Goal: Task Accomplishment & Management: Use online tool/utility

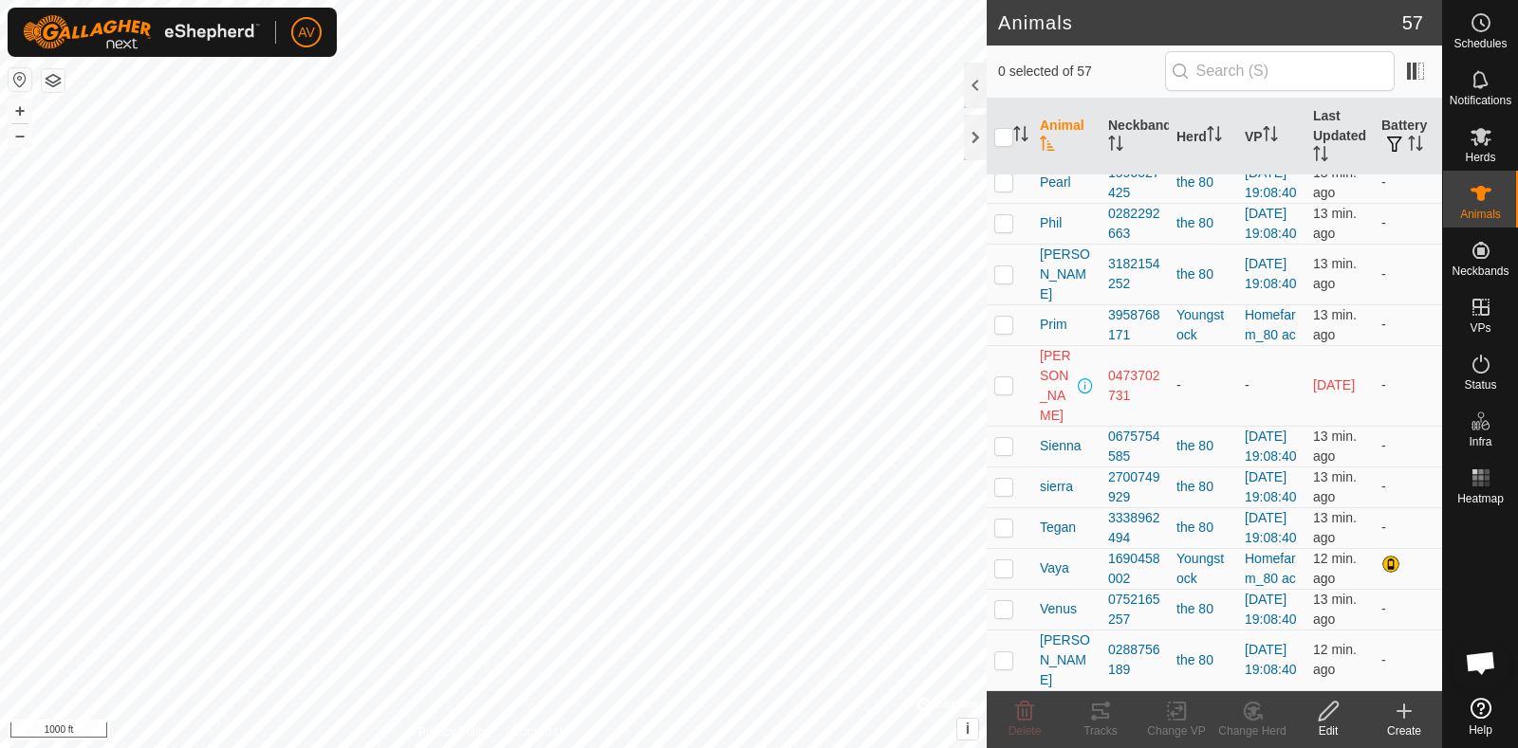
scroll to position [3616, 0]
click at [9, 99] on div "+ –" at bounding box center [20, 123] width 25 height 49
click at [14, 105] on button "+" at bounding box center [20, 111] width 23 height 23
checkbox input "true"
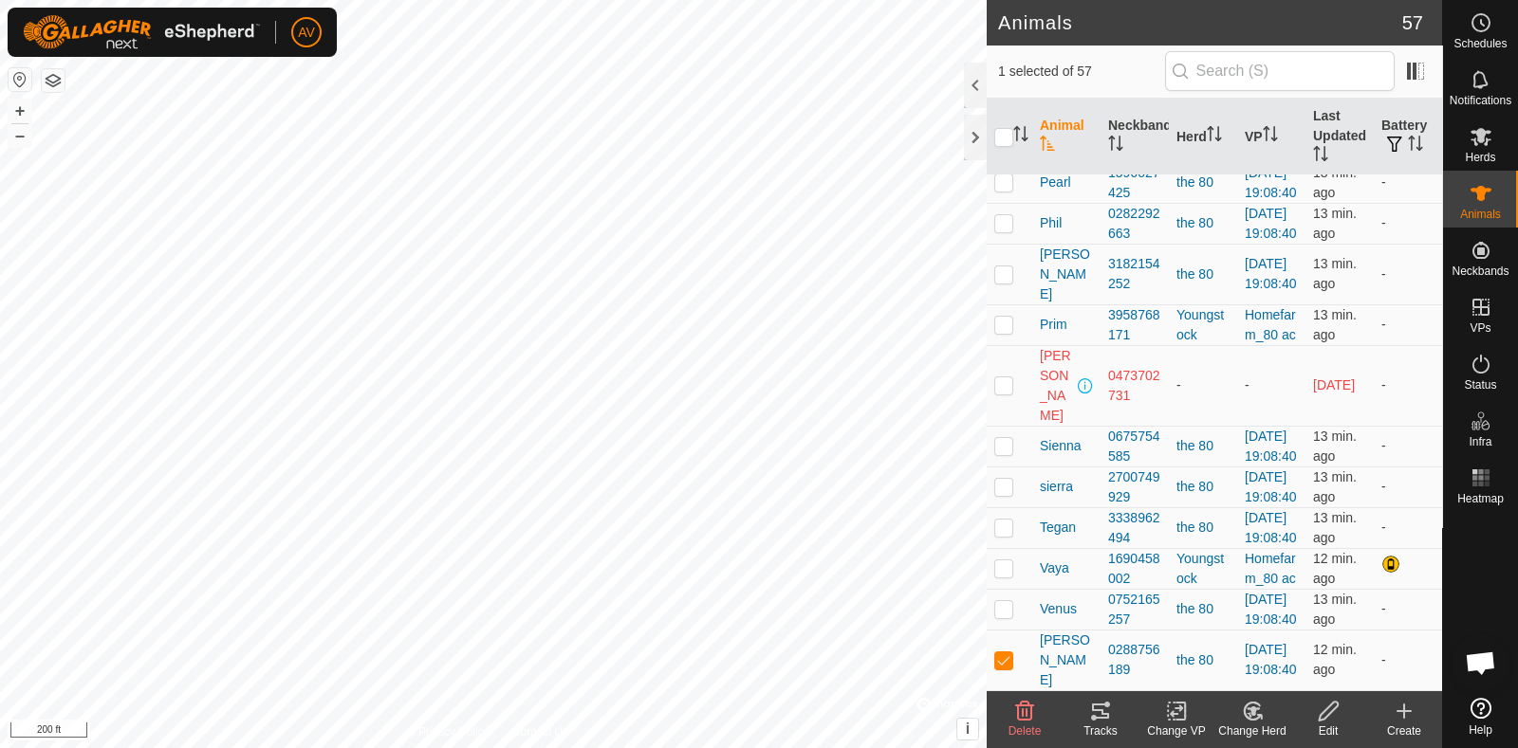
click at [1103, 713] on icon at bounding box center [1100, 711] width 17 height 15
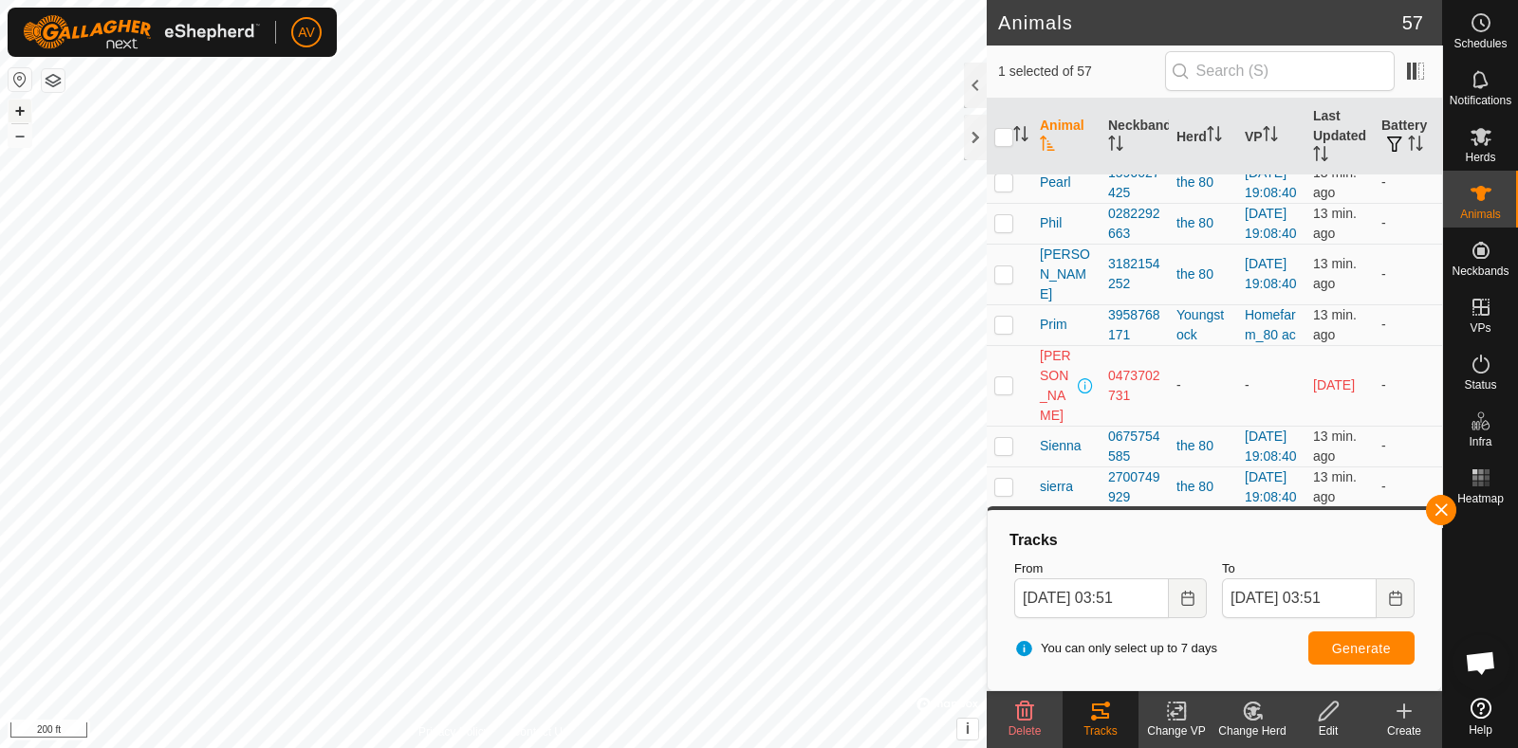
click at [21, 112] on button "+" at bounding box center [20, 111] width 23 height 23
click at [1000, 139] on input "checkbox" at bounding box center [1003, 137] width 19 height 19
checkbox input "true"
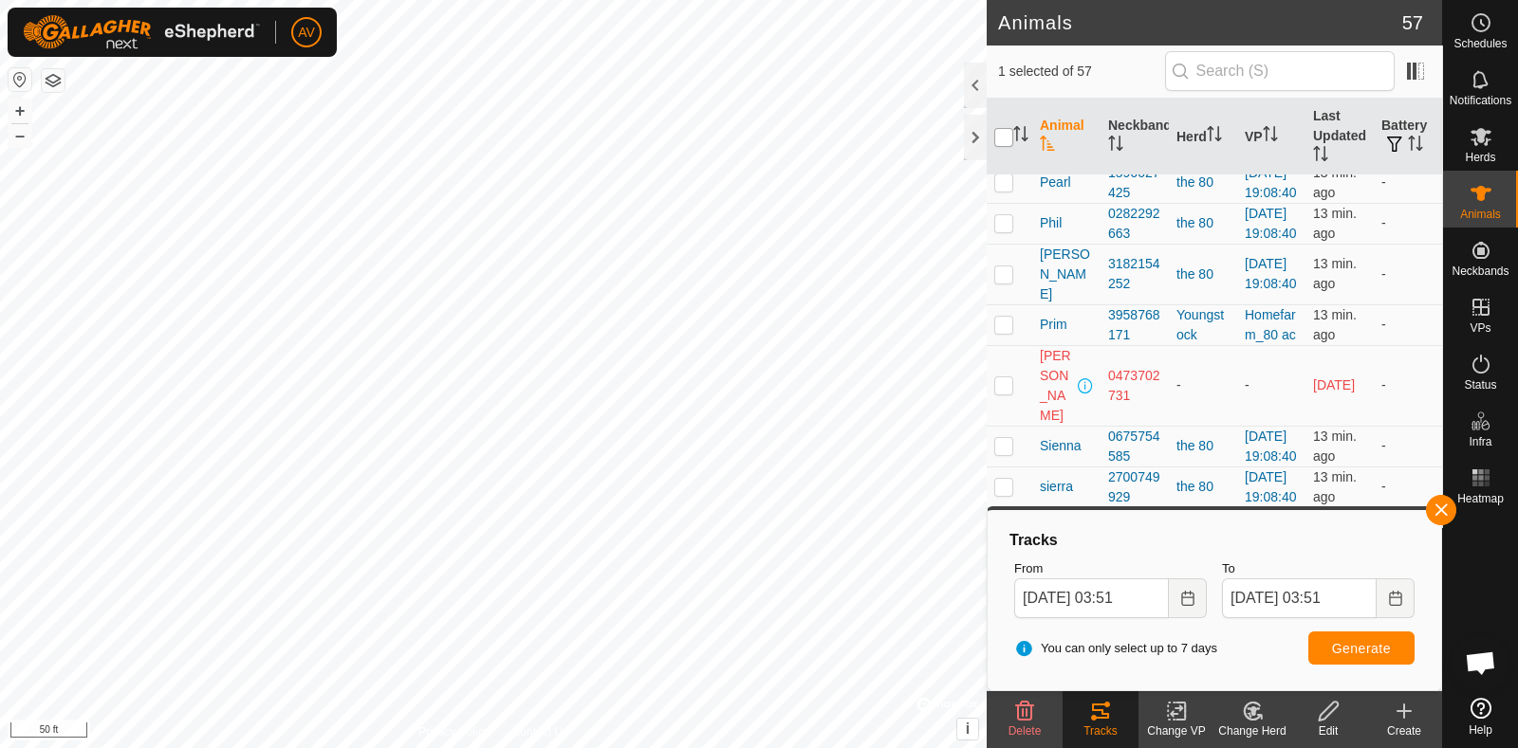
checkbox input "true"
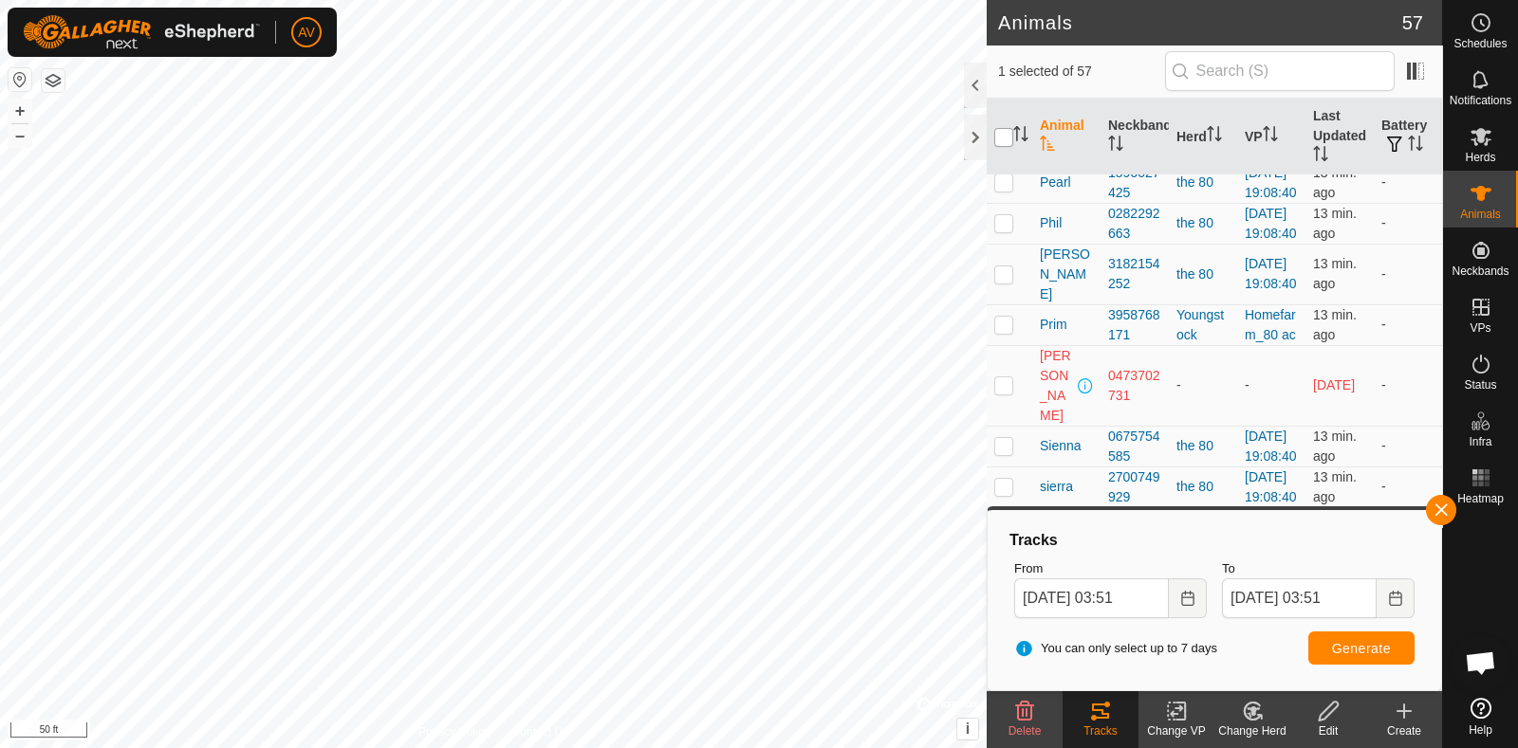
checkbox input "true"
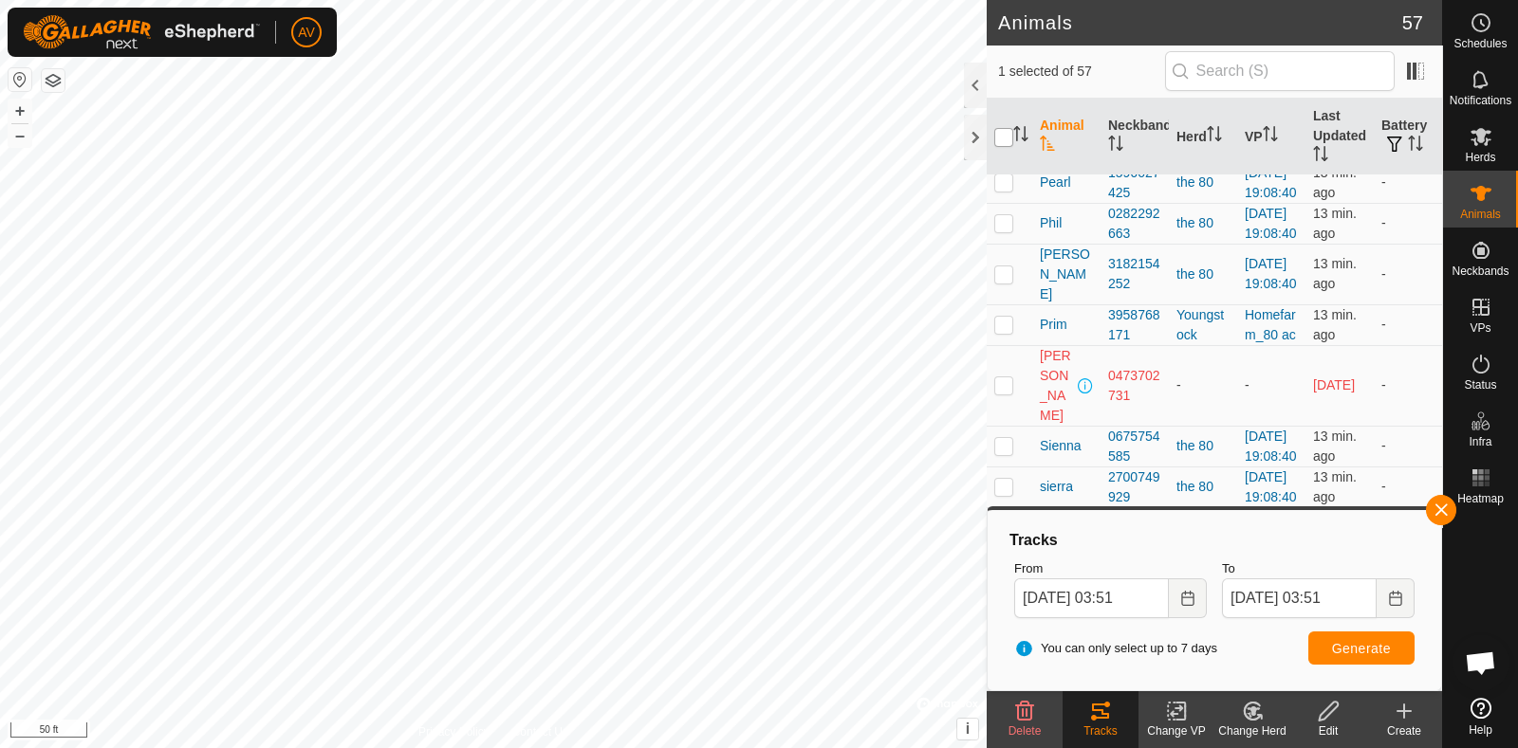
checkbox input "true"
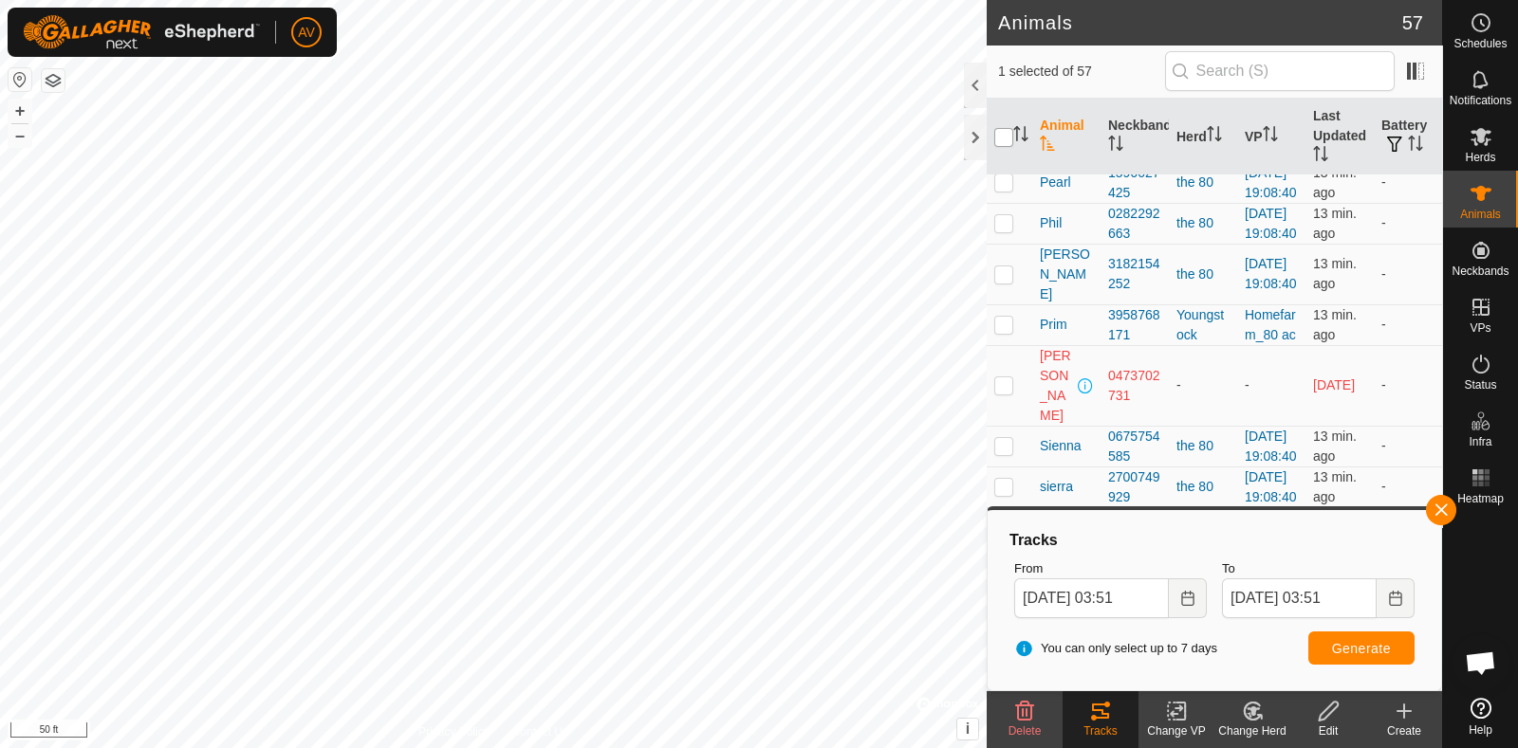
checkbox input "true"
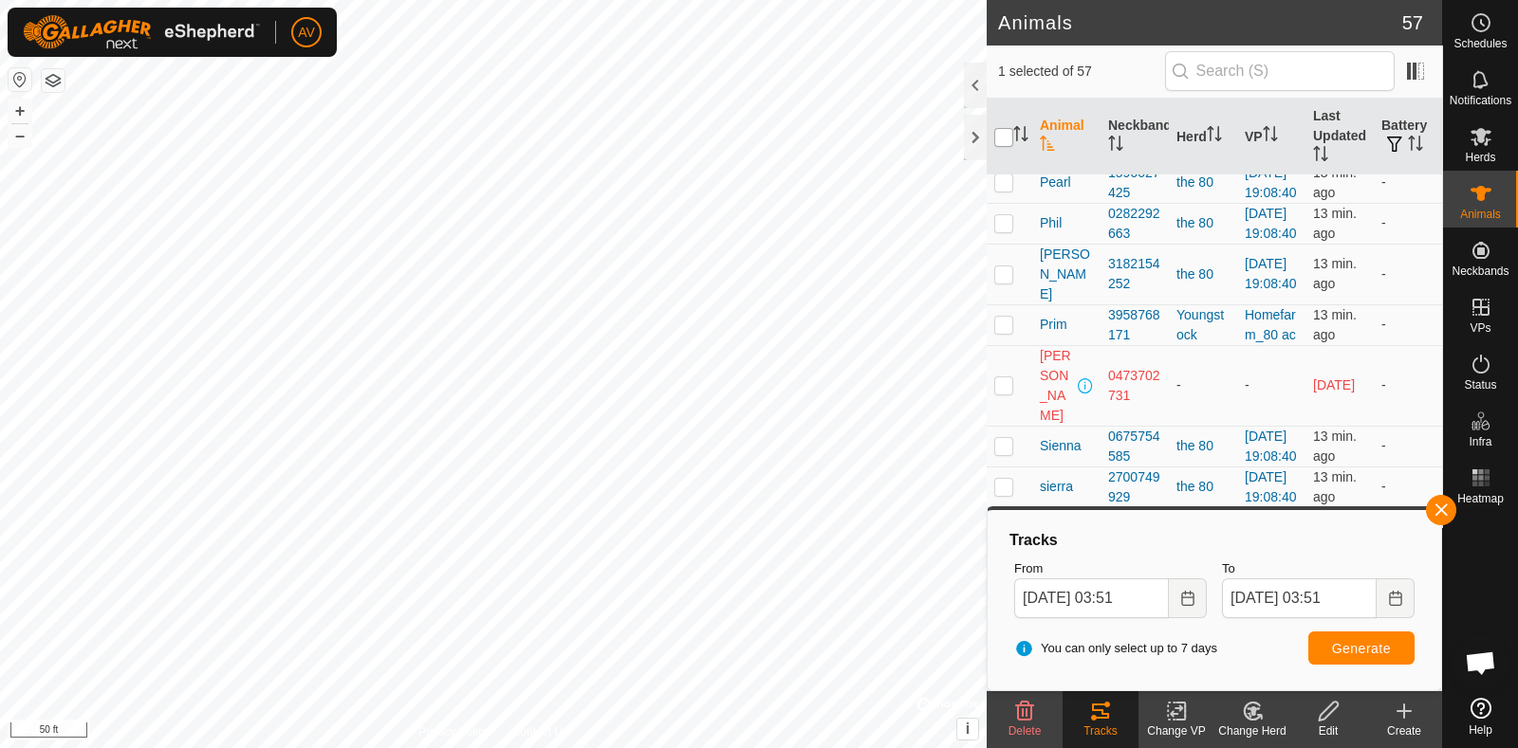
checkbox input "true"
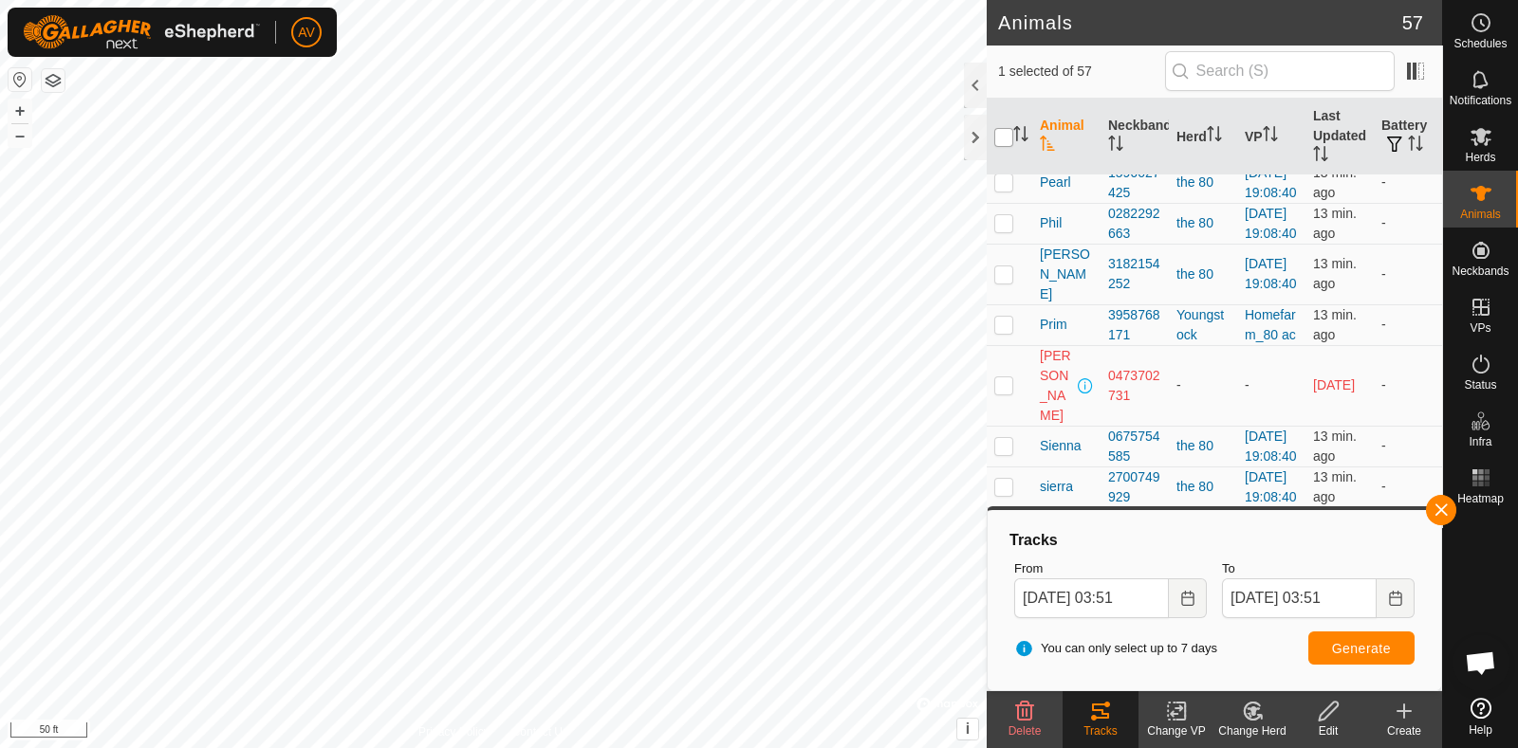
checkbox input "true"
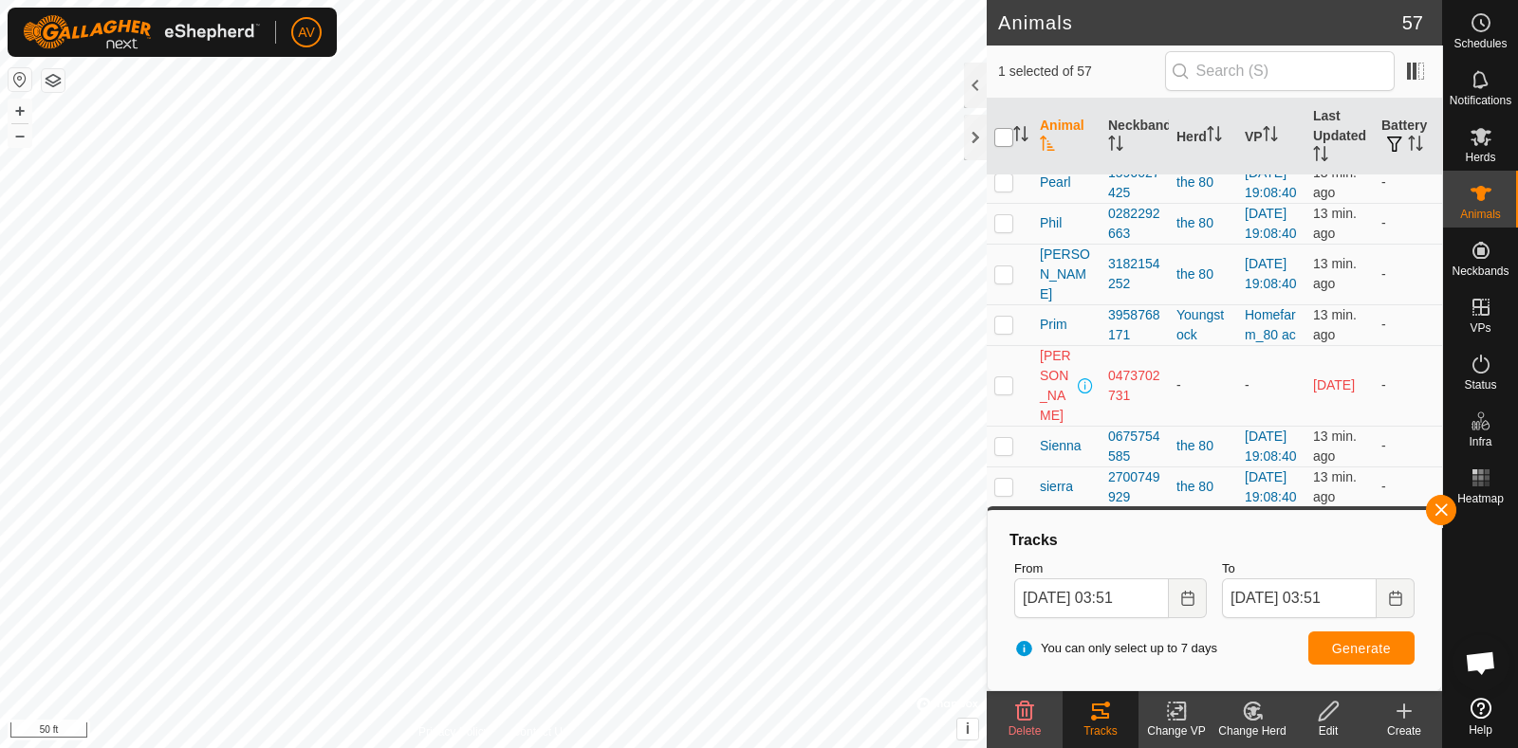
checkbox input "true"
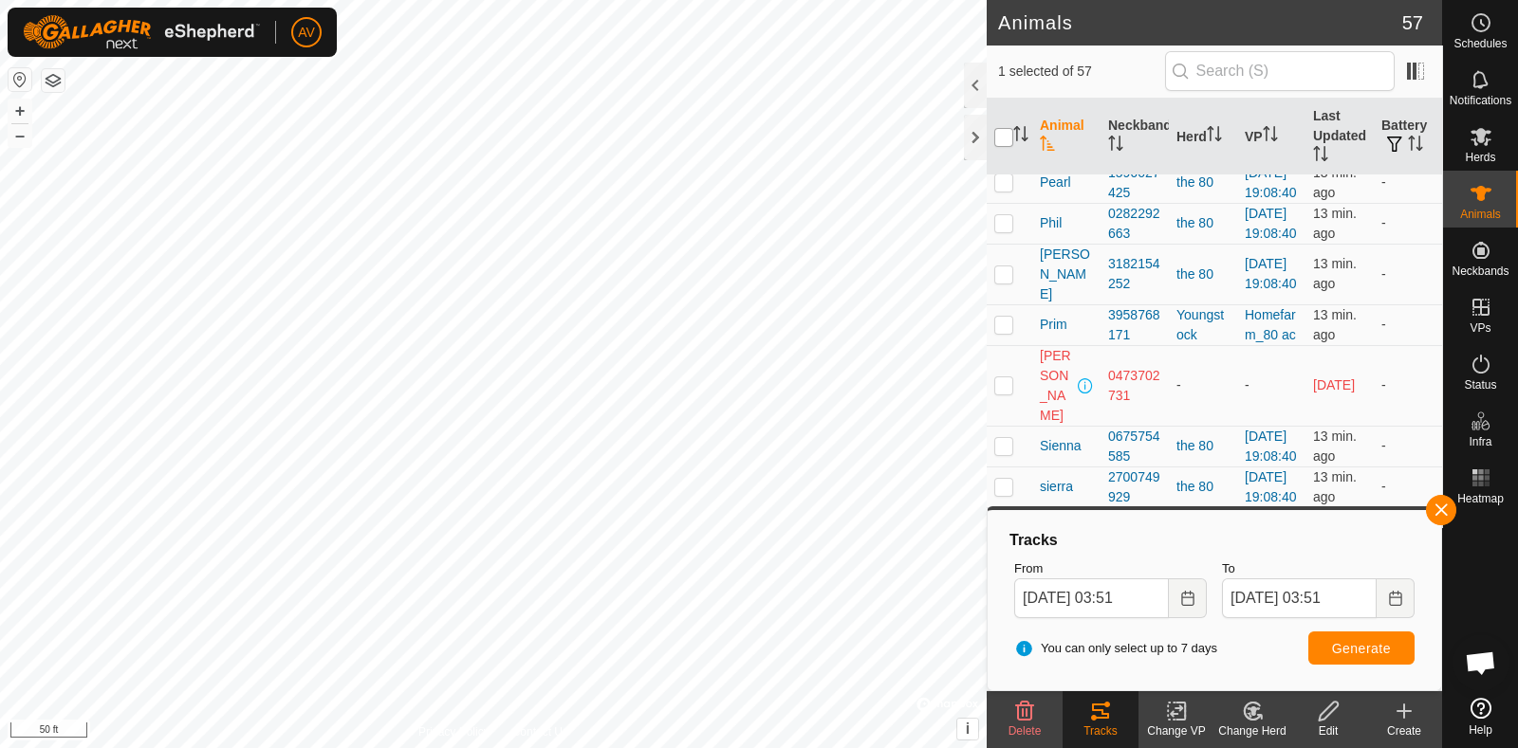
checkbox input "true"
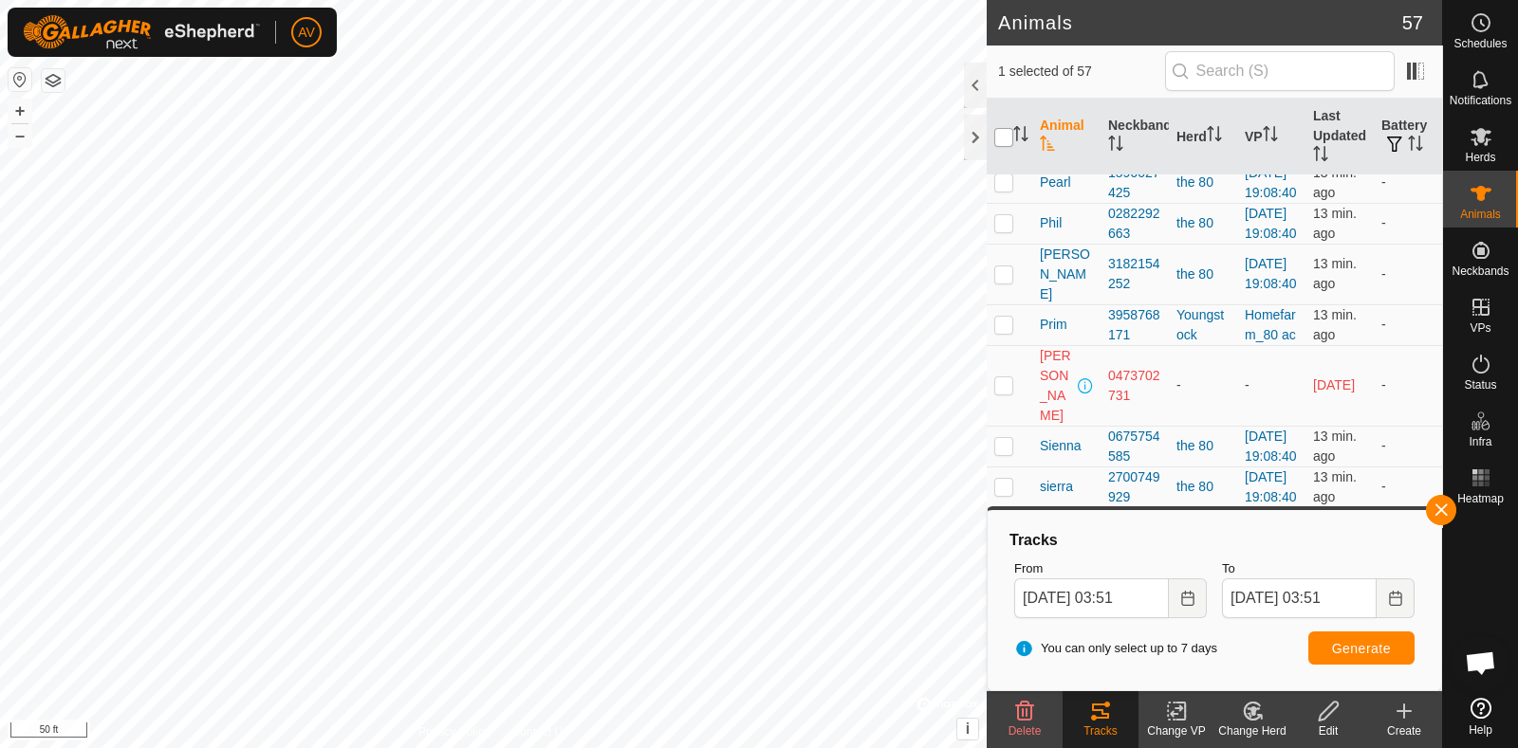
checkbox input "true"
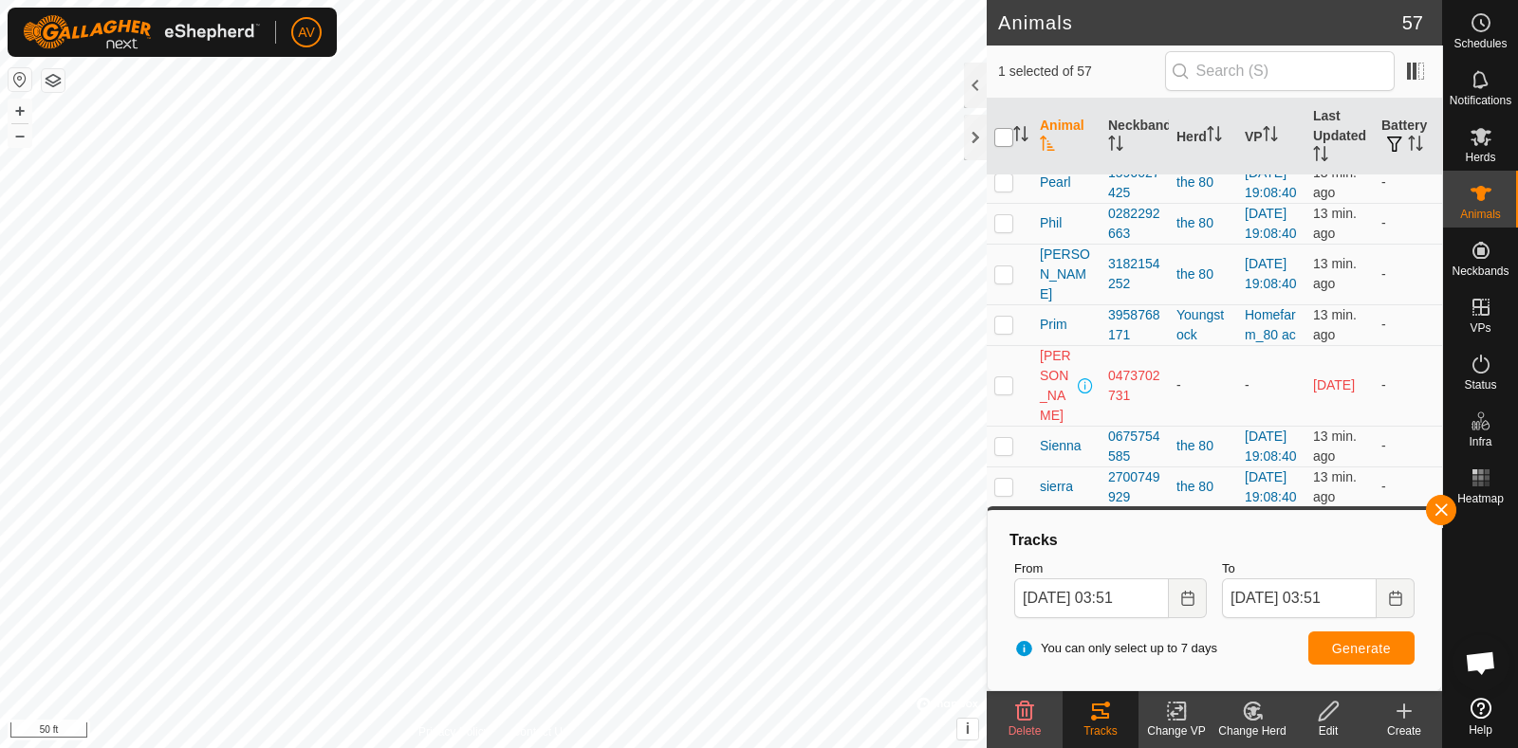
checkbox input "true"
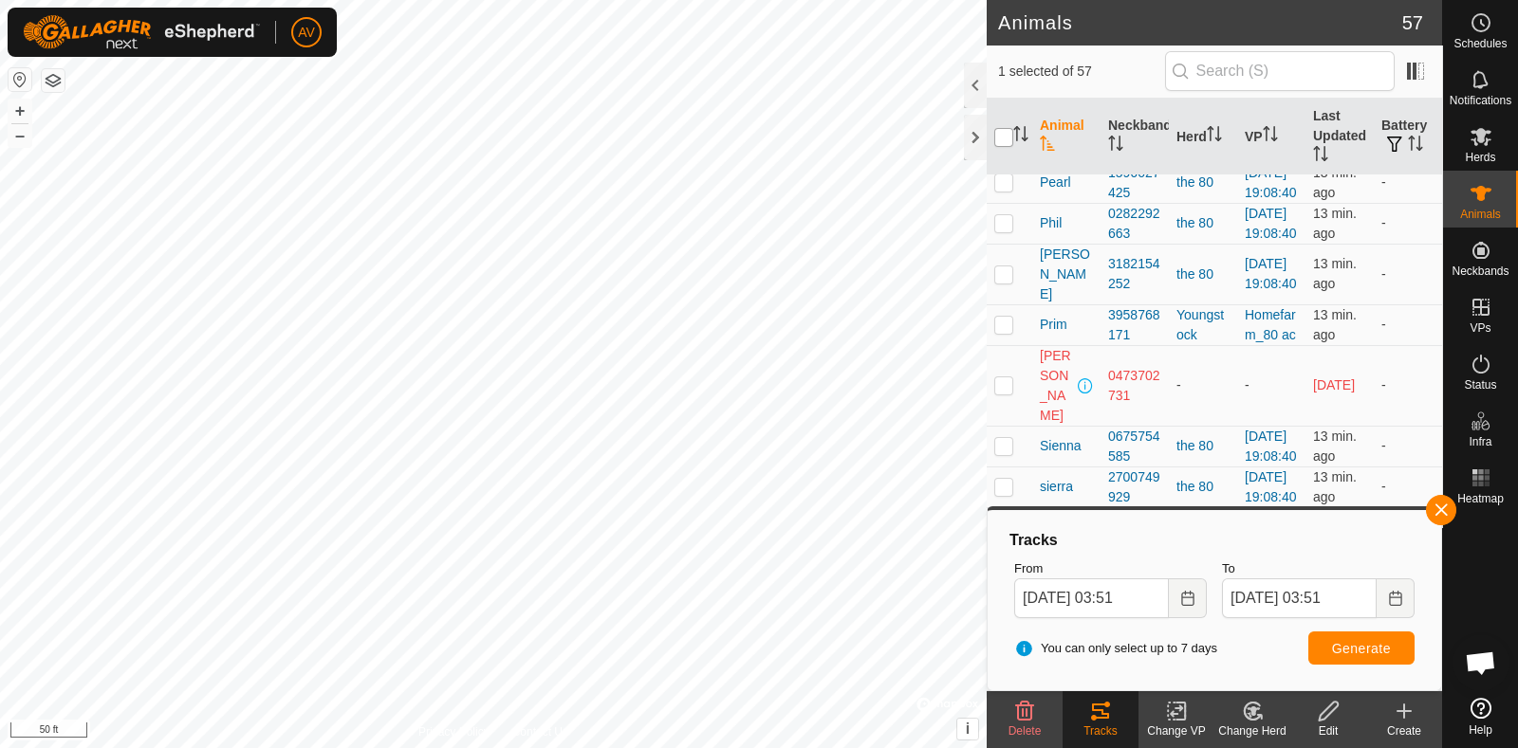
checkbox input "true"
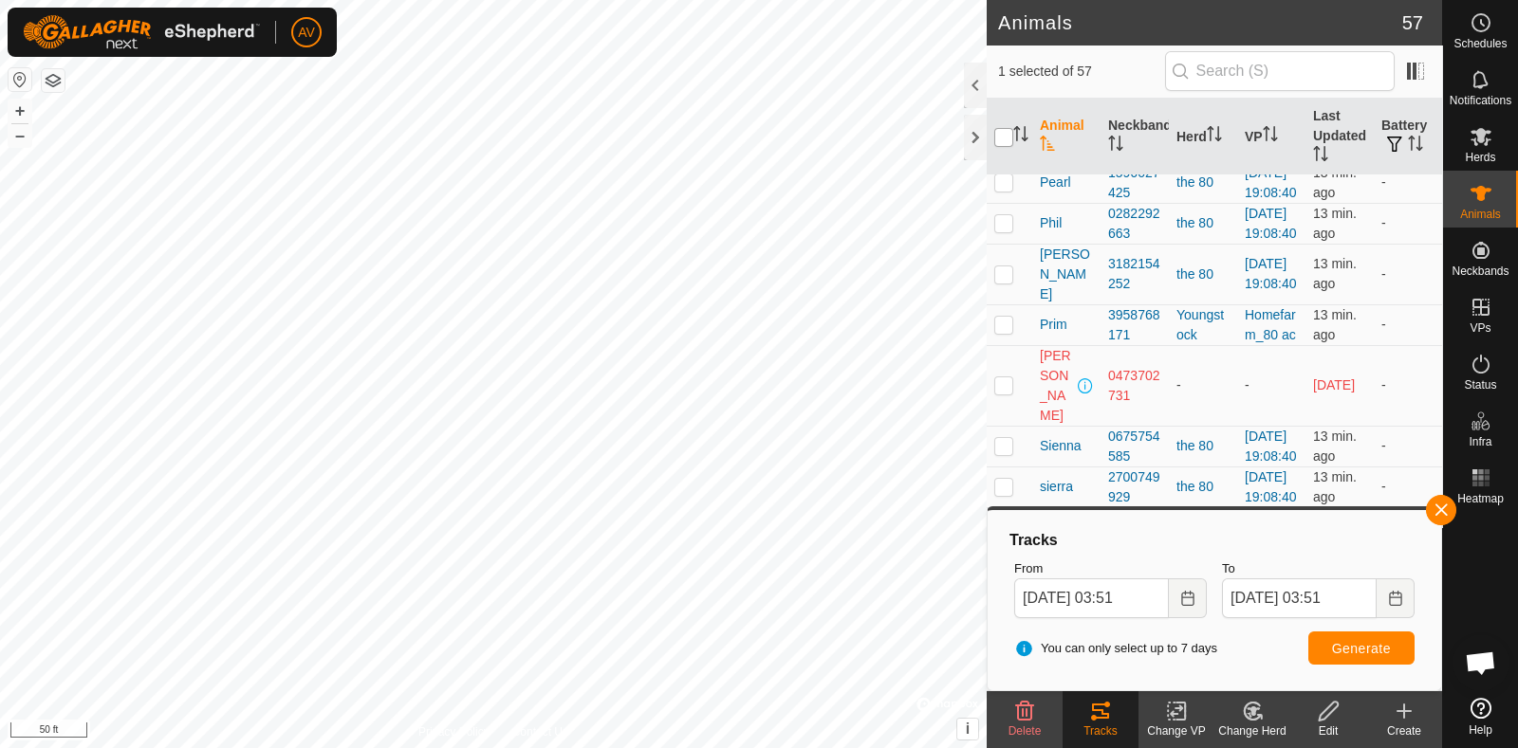
checkbox input "true"
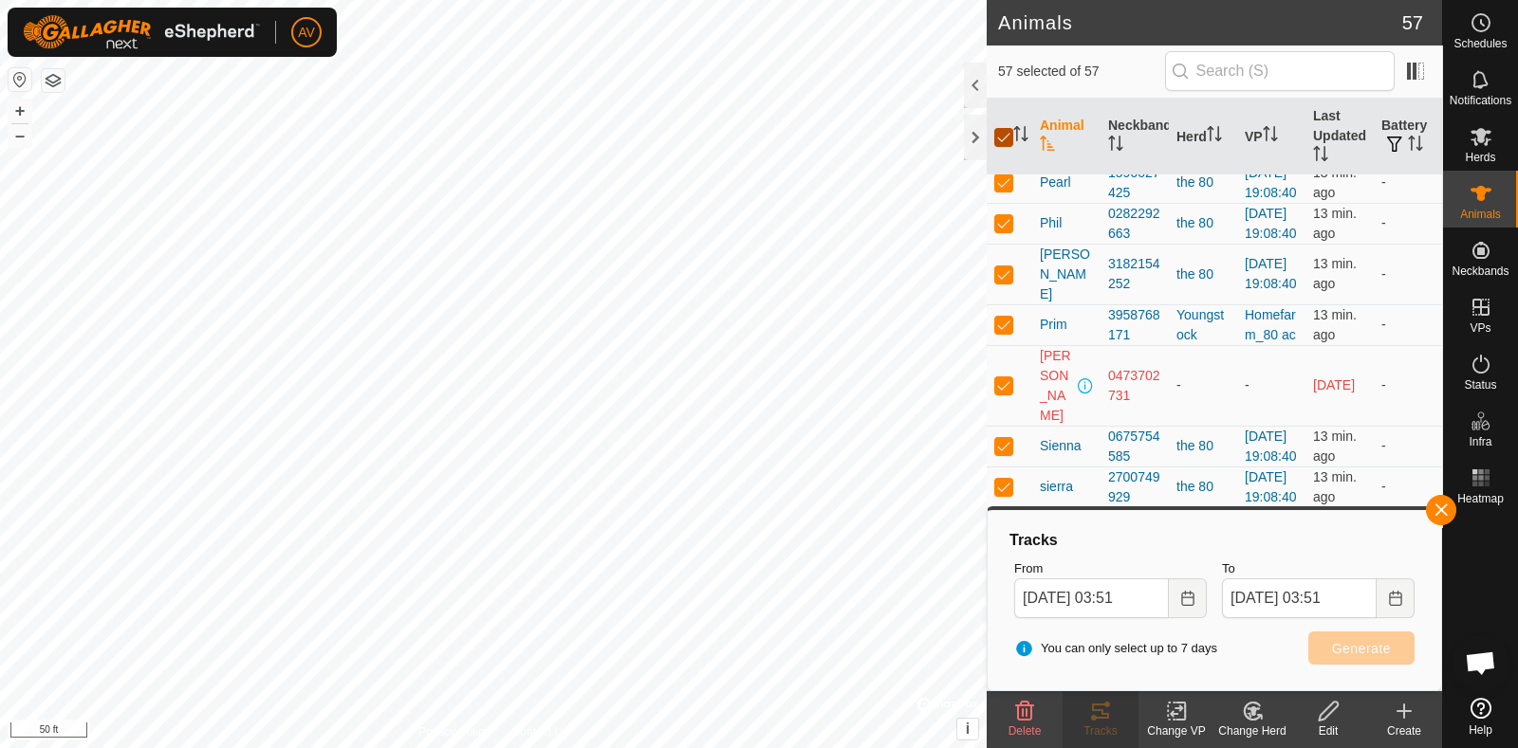
click at [1000, 139] on input "checkbox" at bounding box center [1003, 137] width 19 height 19
checkbox input "false"
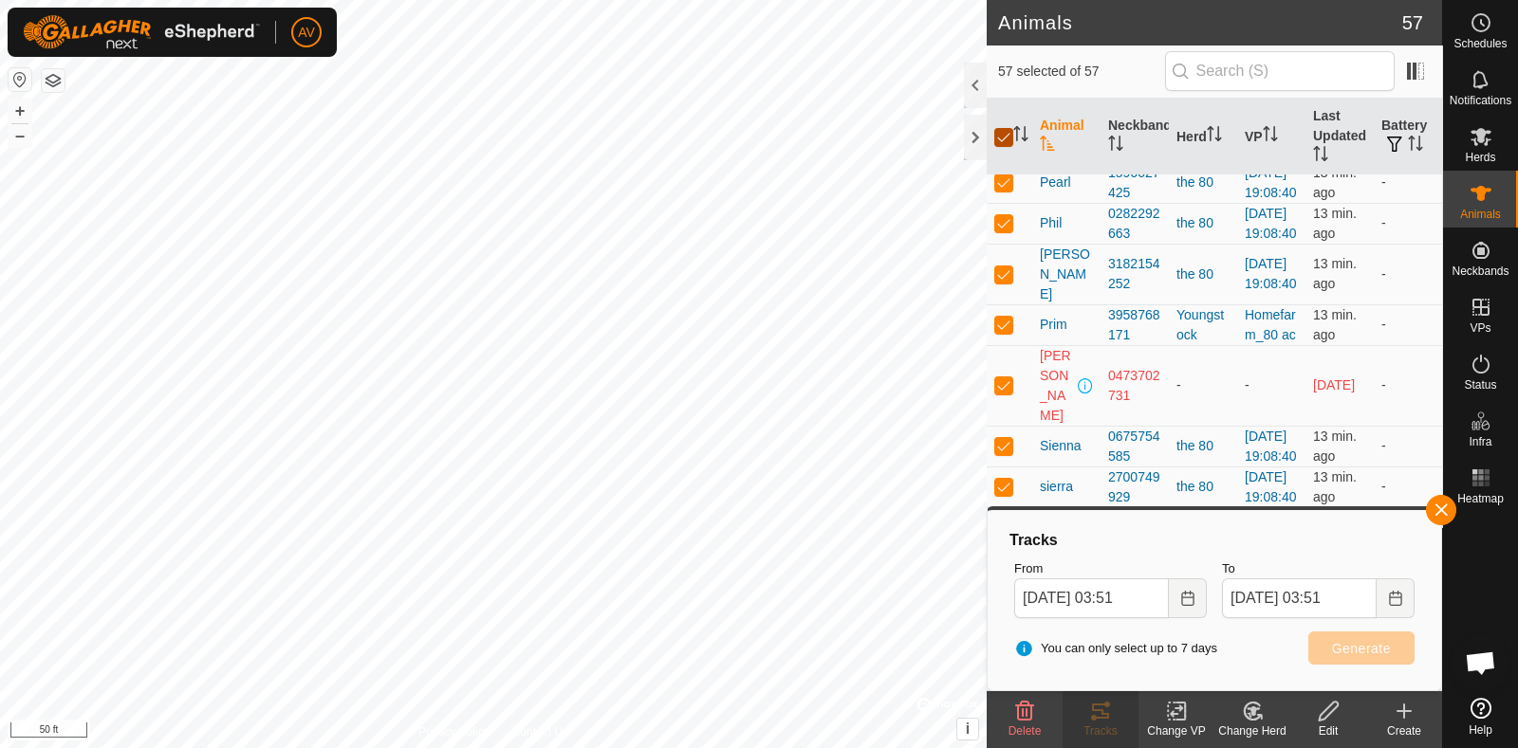
checkbox input "false"
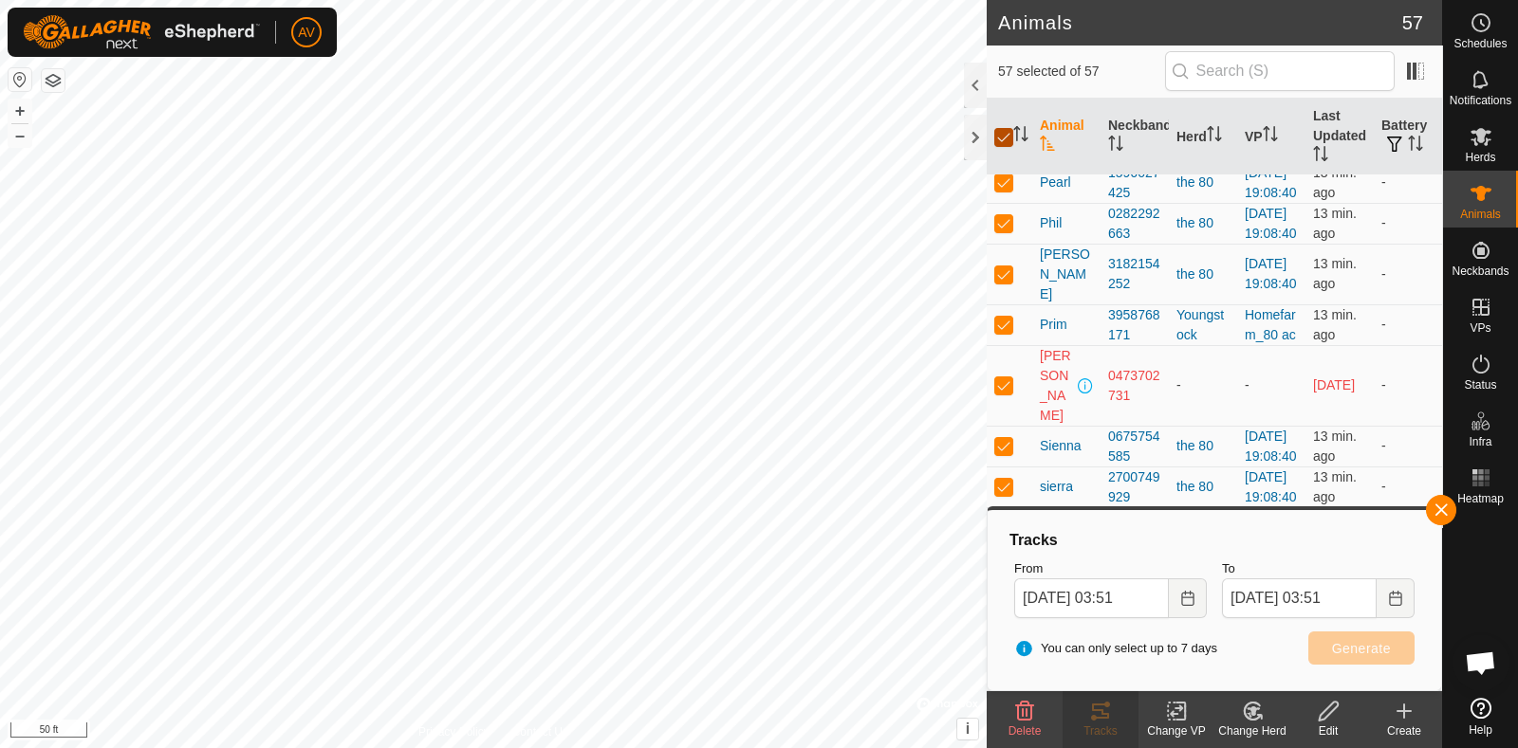
checkbox input "false"
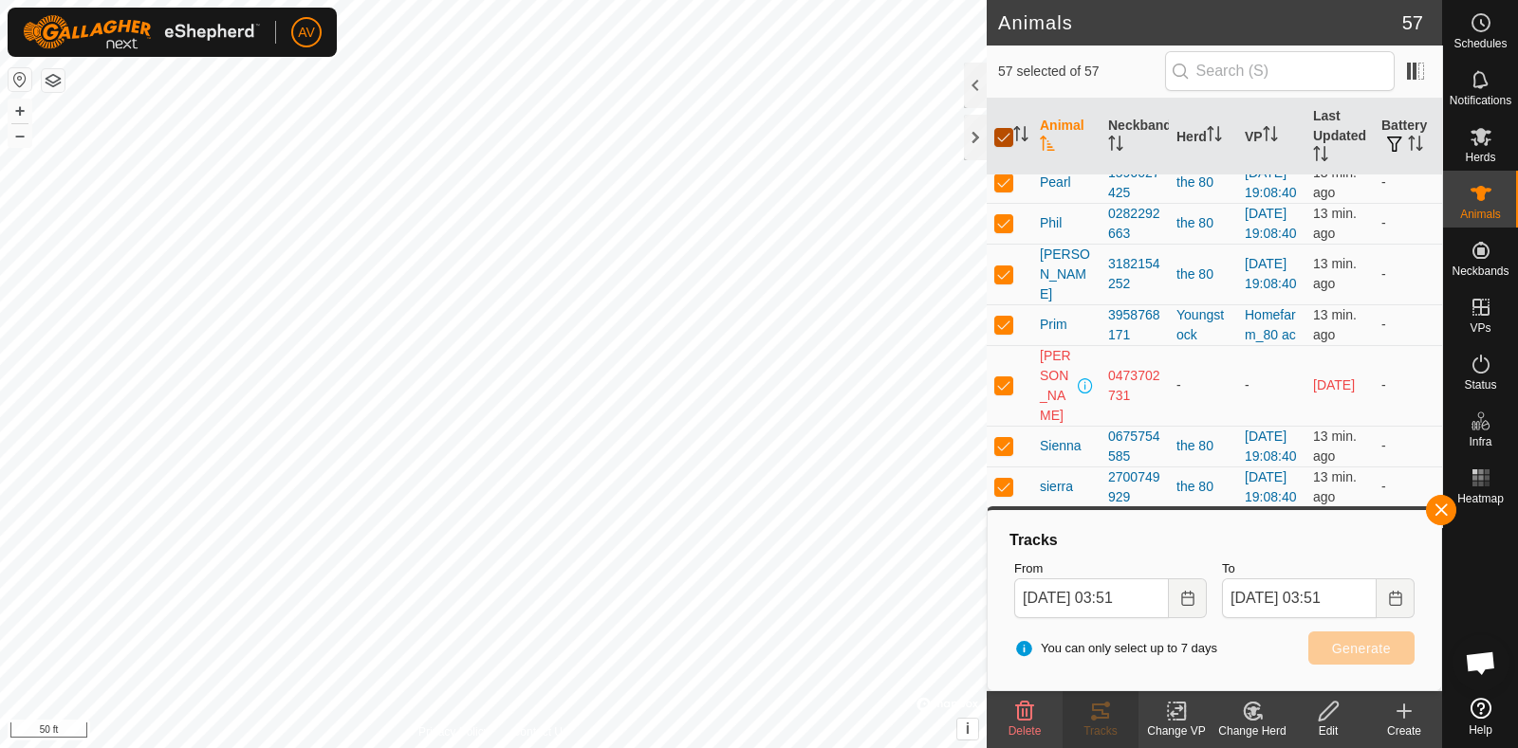
checkbox input "false"
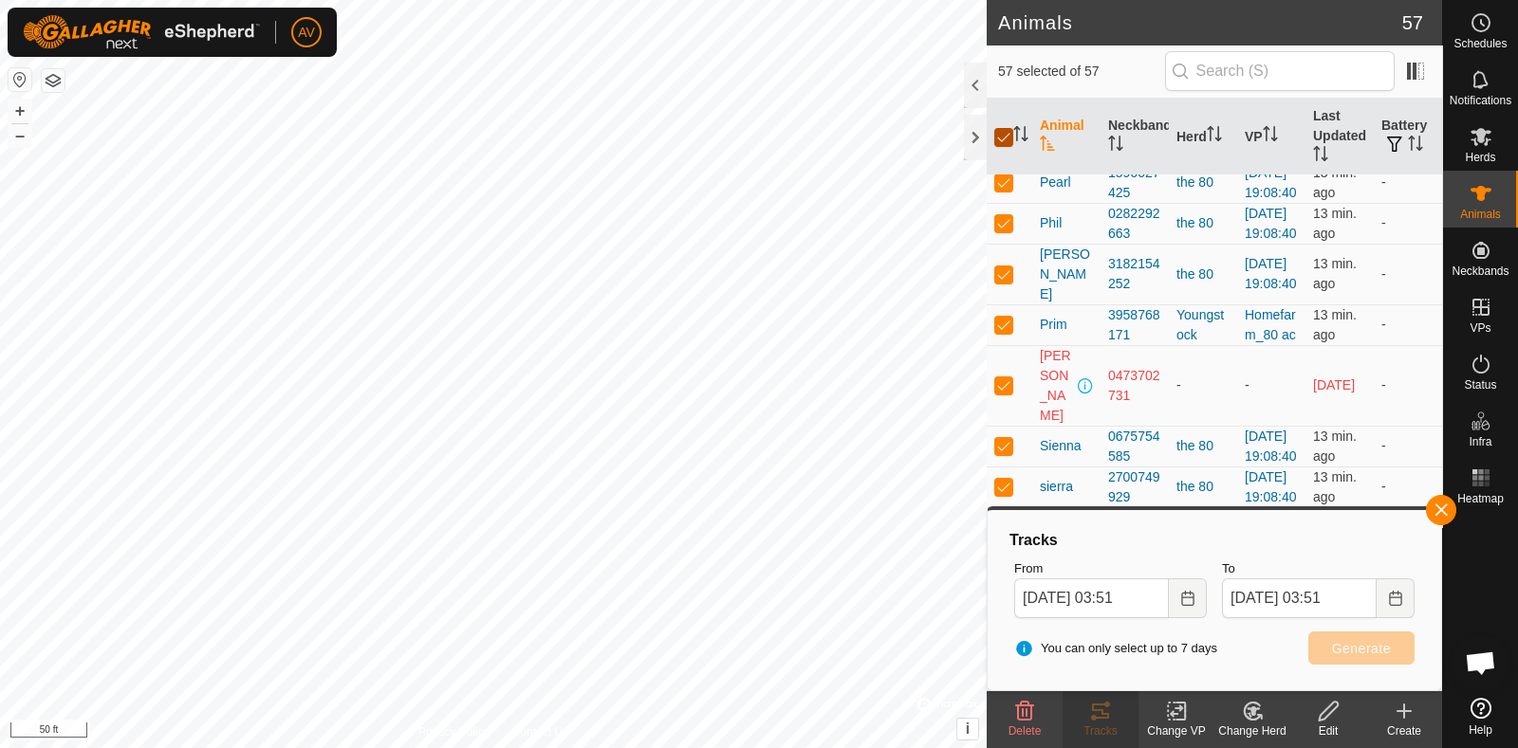
checkbox input "false"
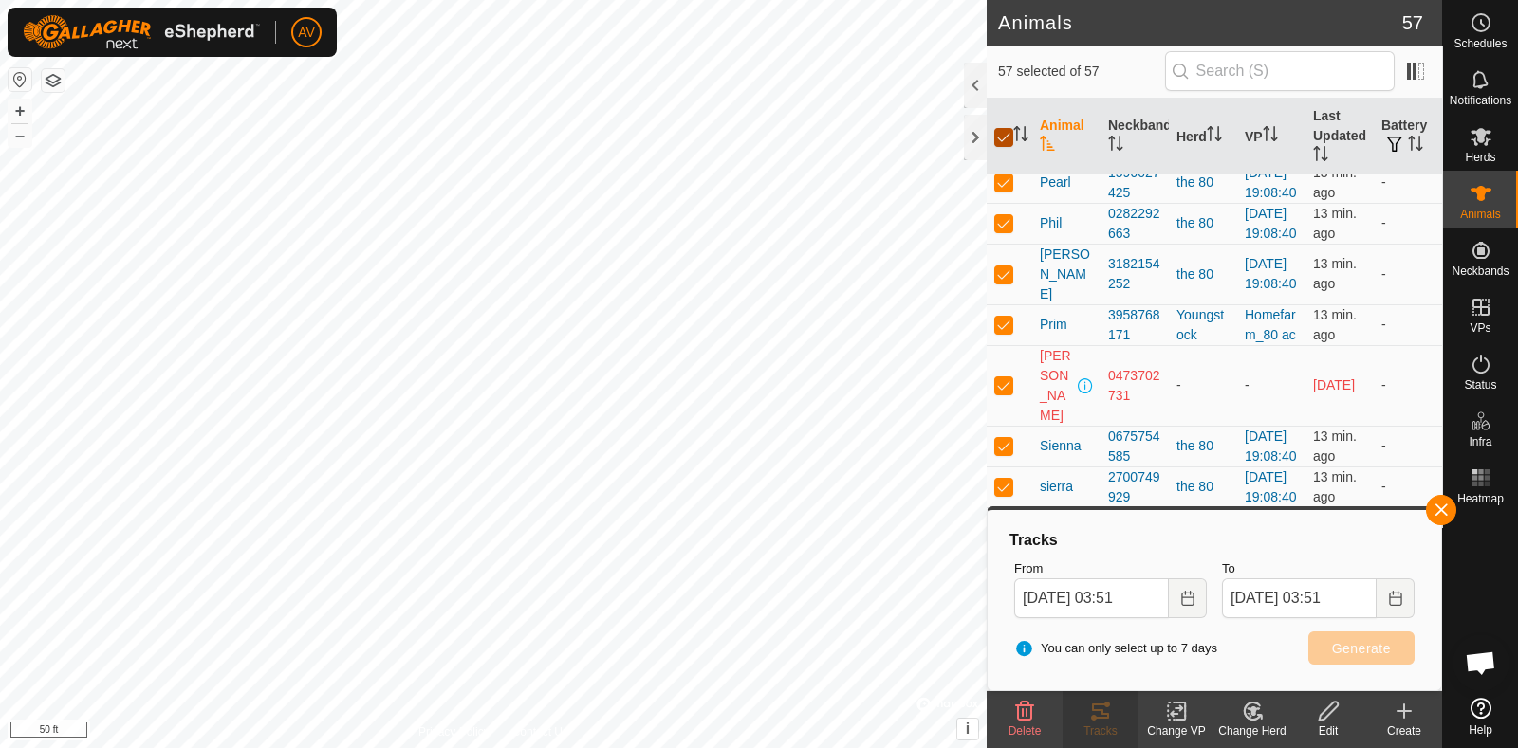
checkbox input "false"
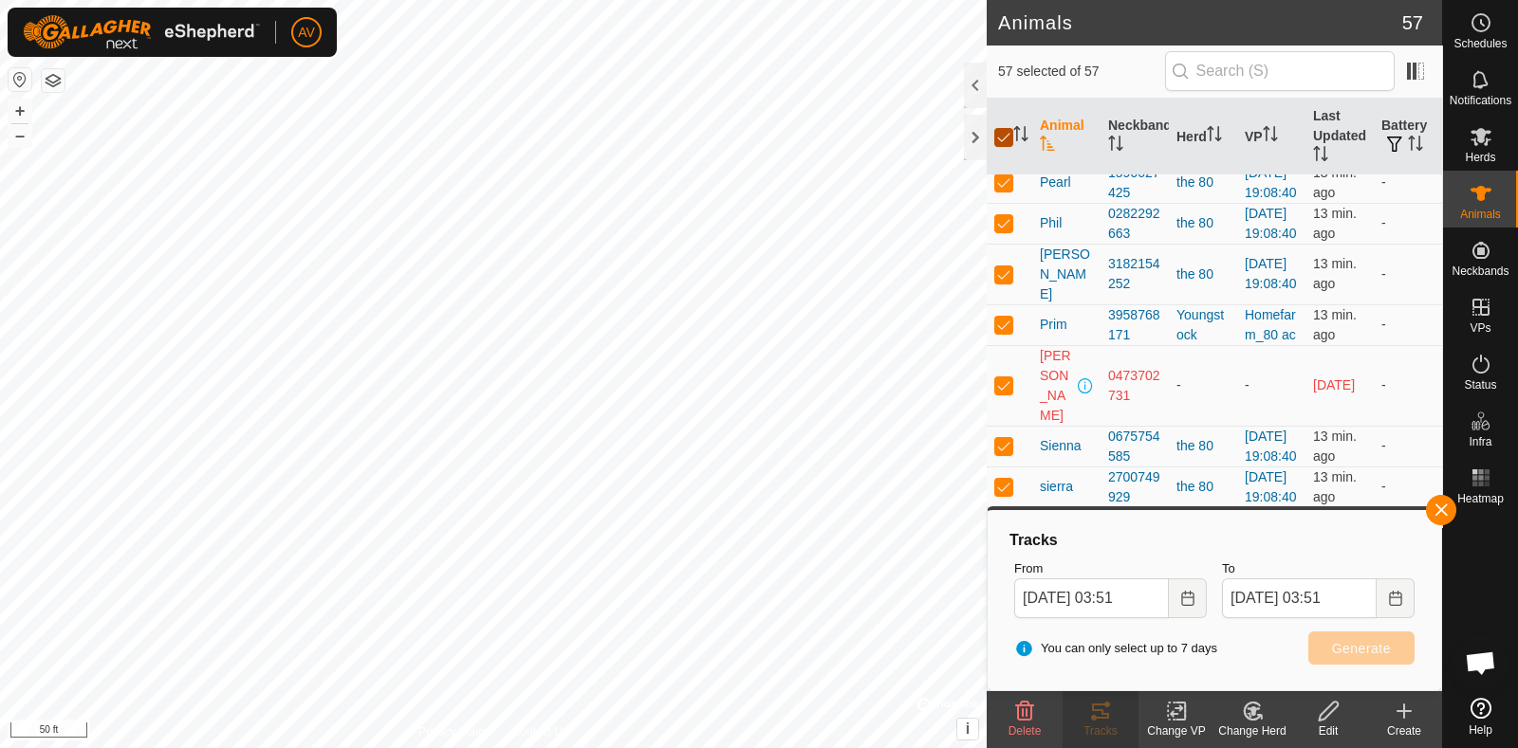
checkbox input "false"
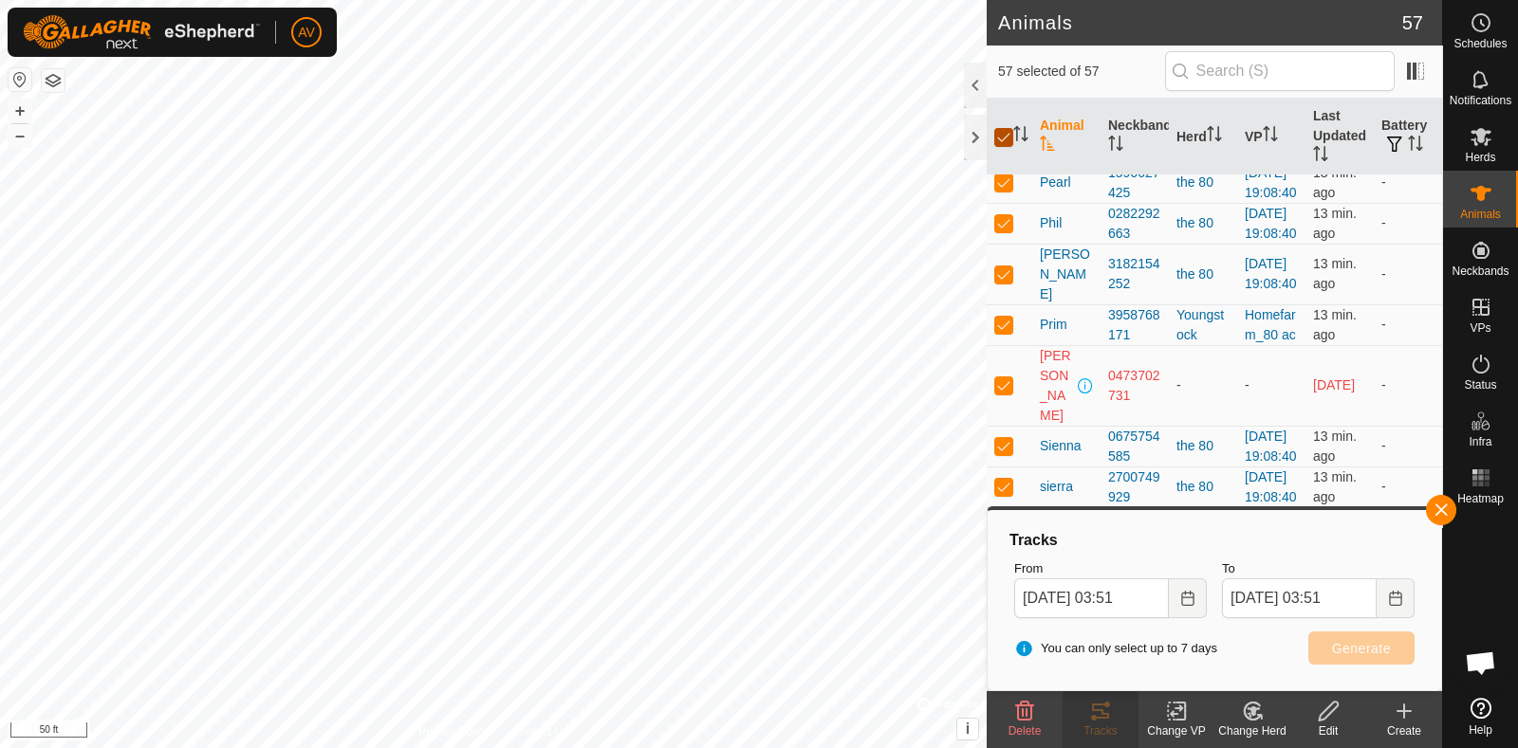
checkbox input "false"
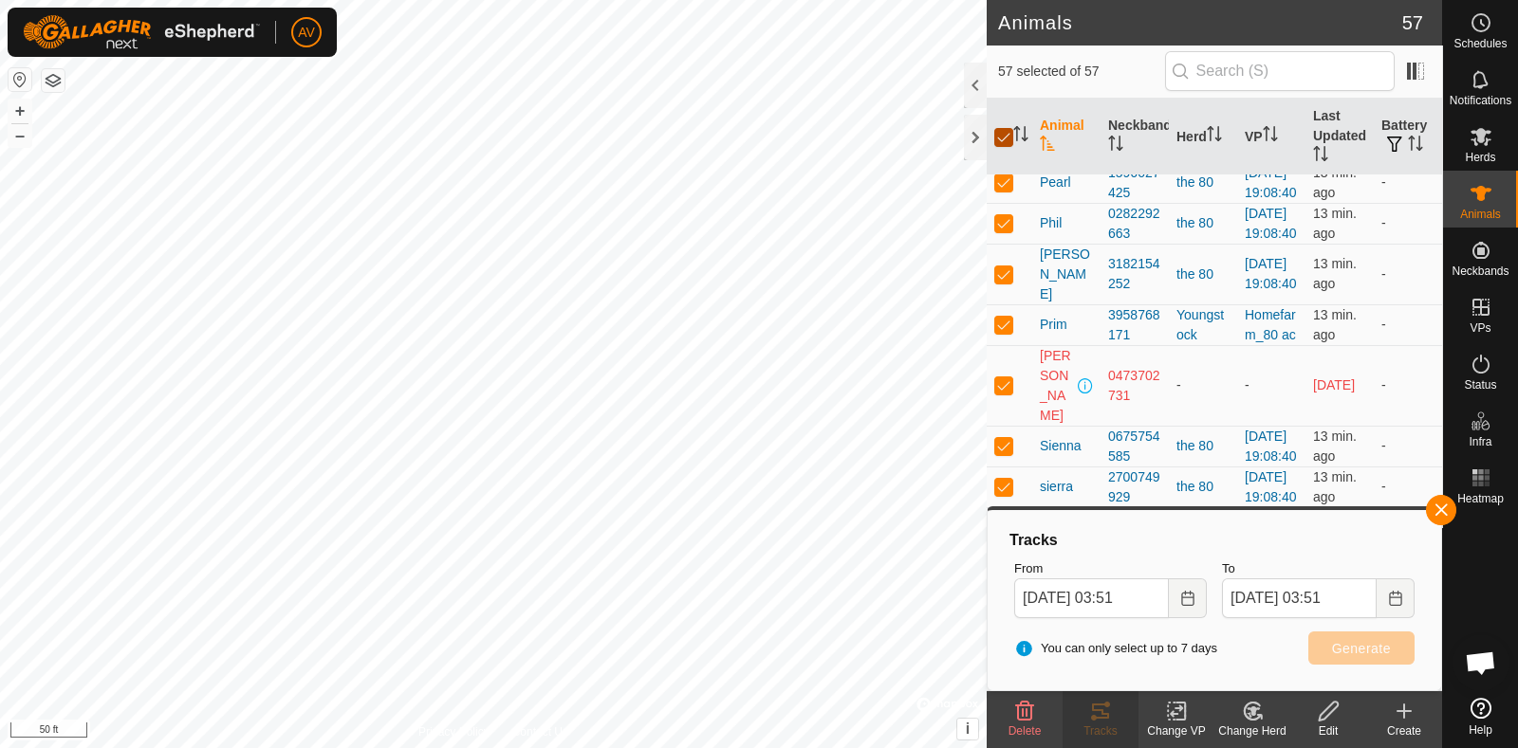
checkbox input "false"
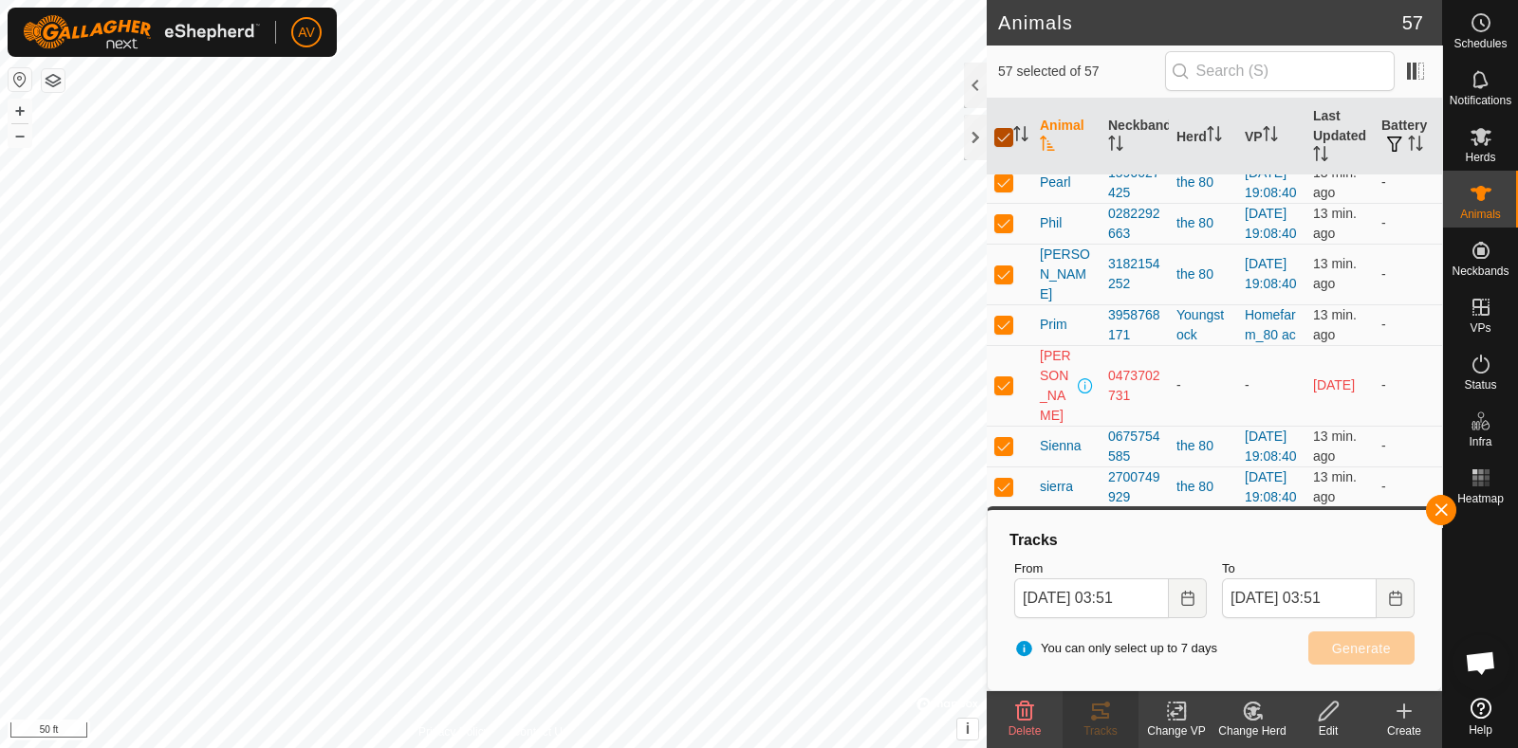
checkbox input "false"
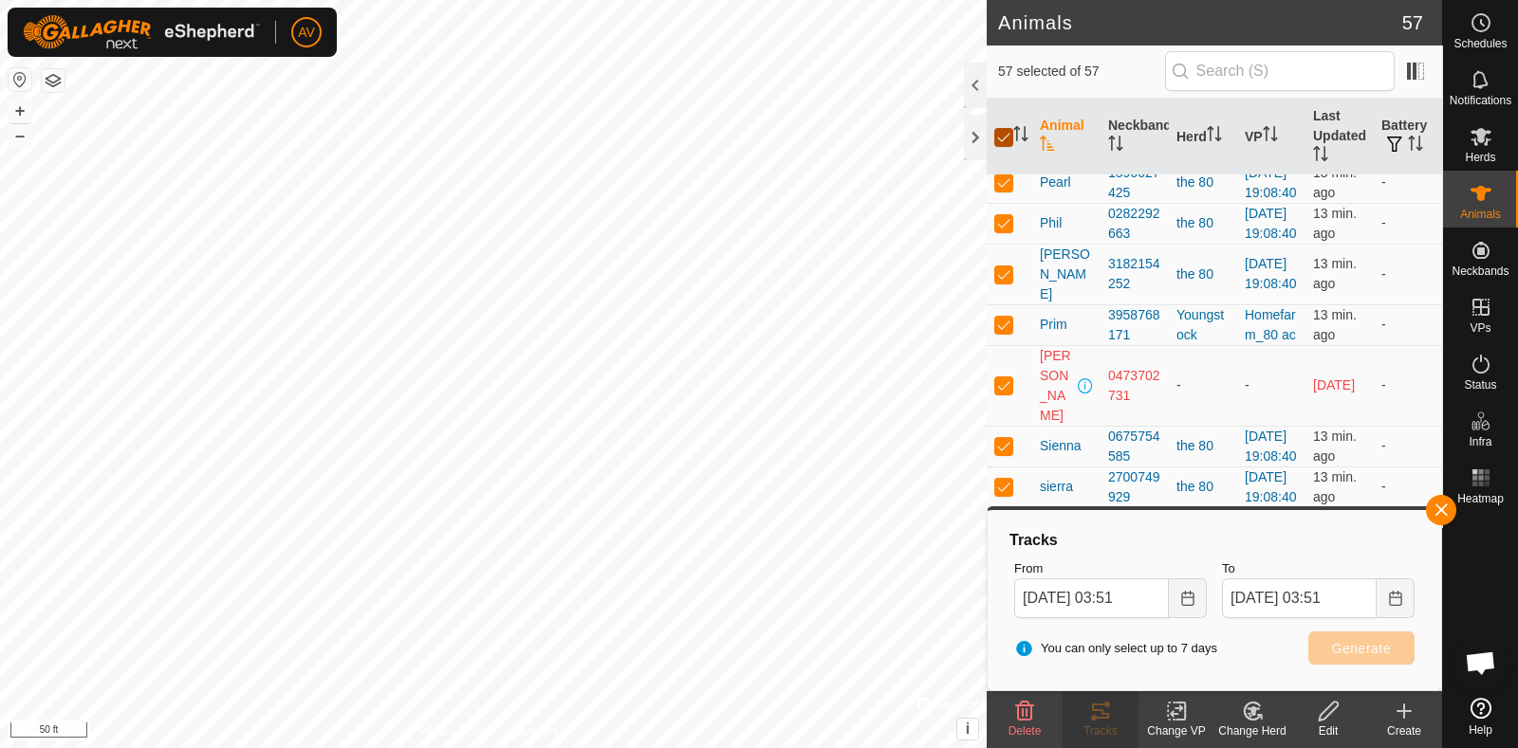
checkbox input "false"
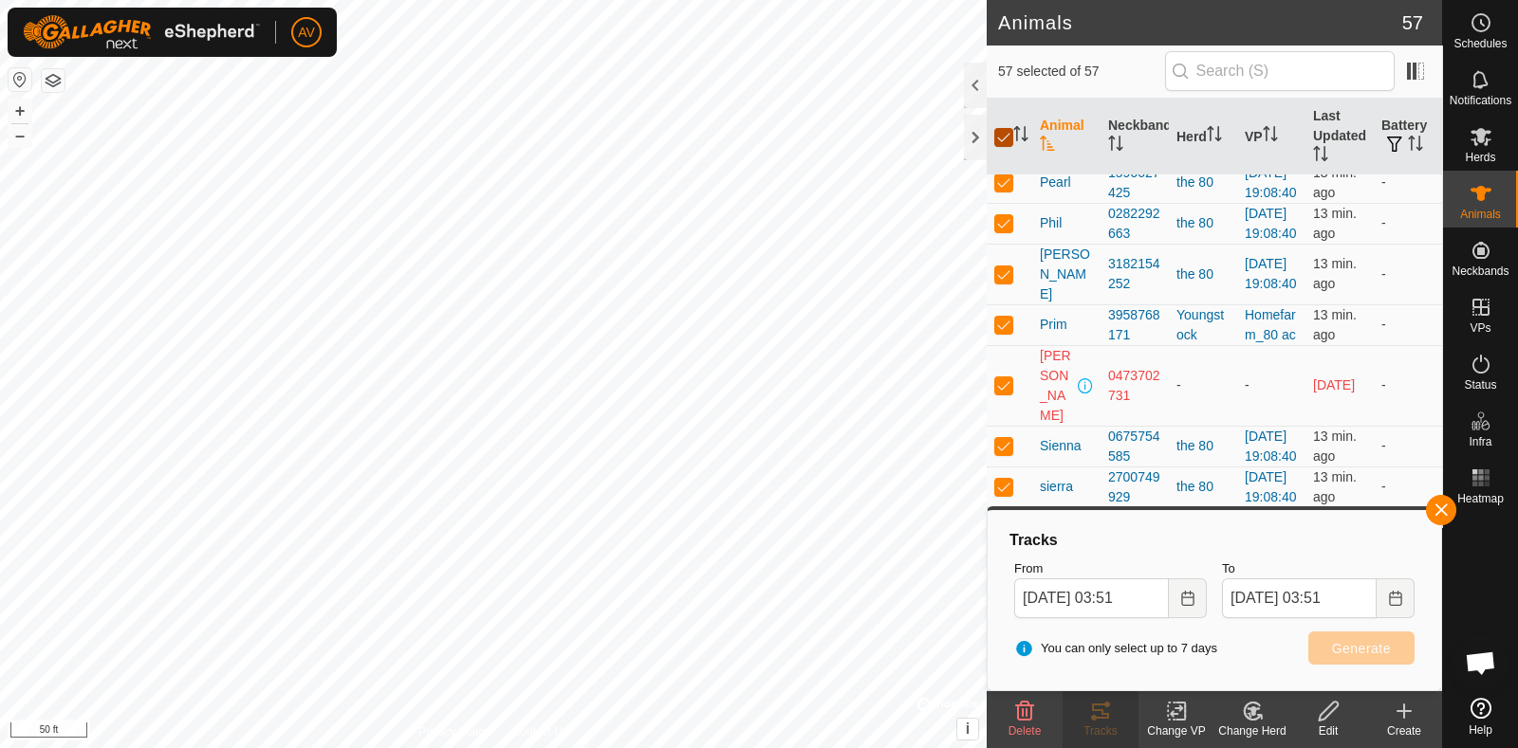
checkbox input "false"
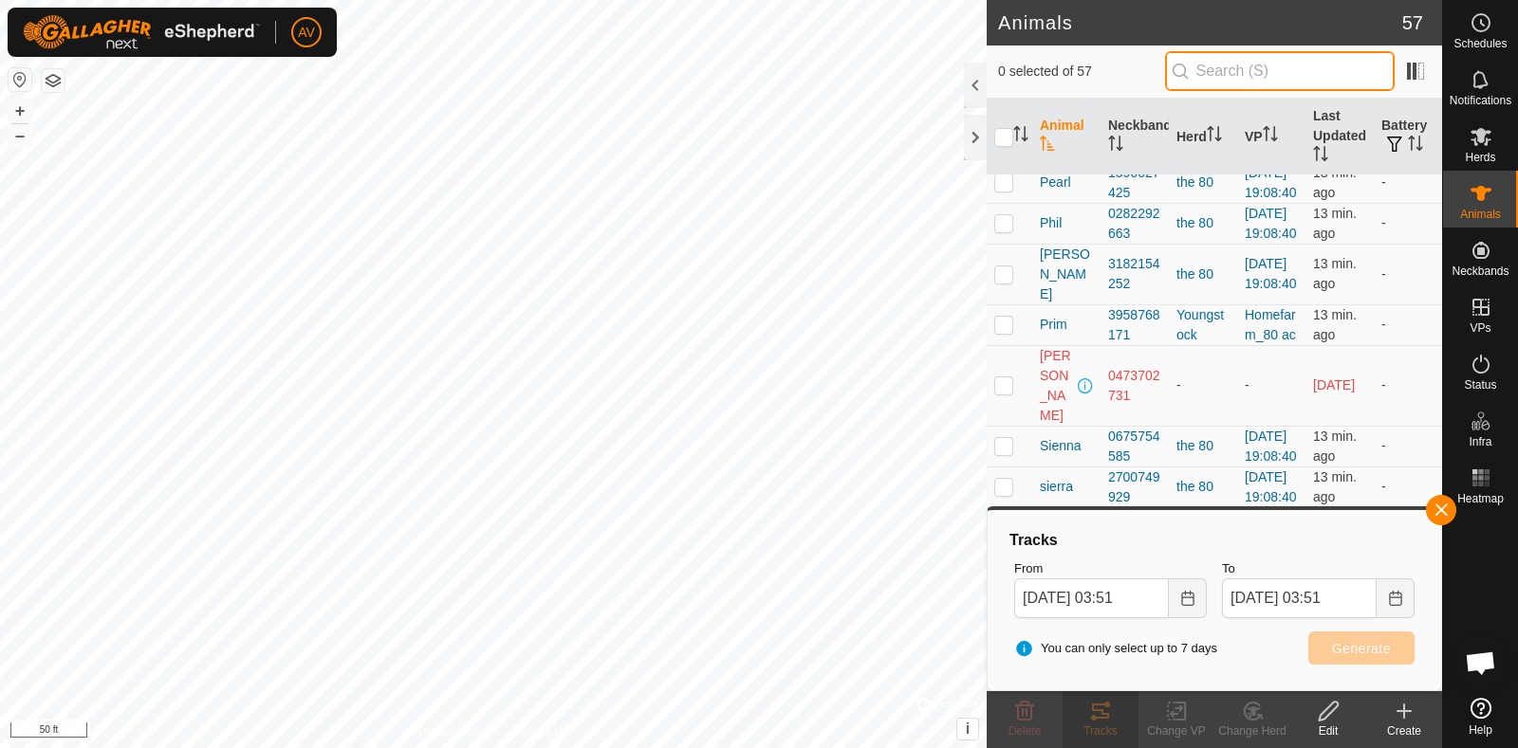
click at [1250, 74] on input "text" at bounding box center [1280, 71] width 230 height 40
type input "pearl"
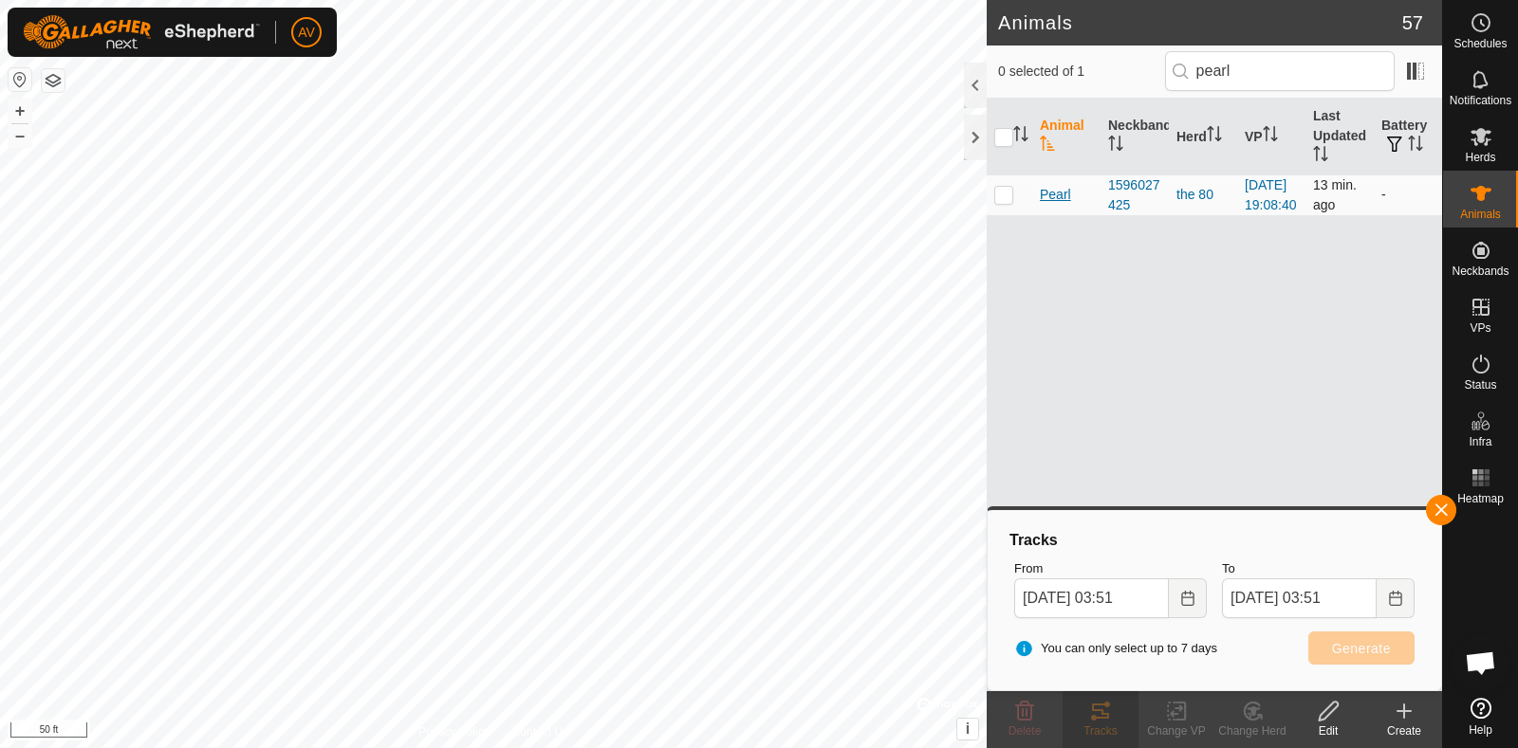
click at [1064, 199] on span "Pearl" at bounding box center [1055, 195] width 31 height 20
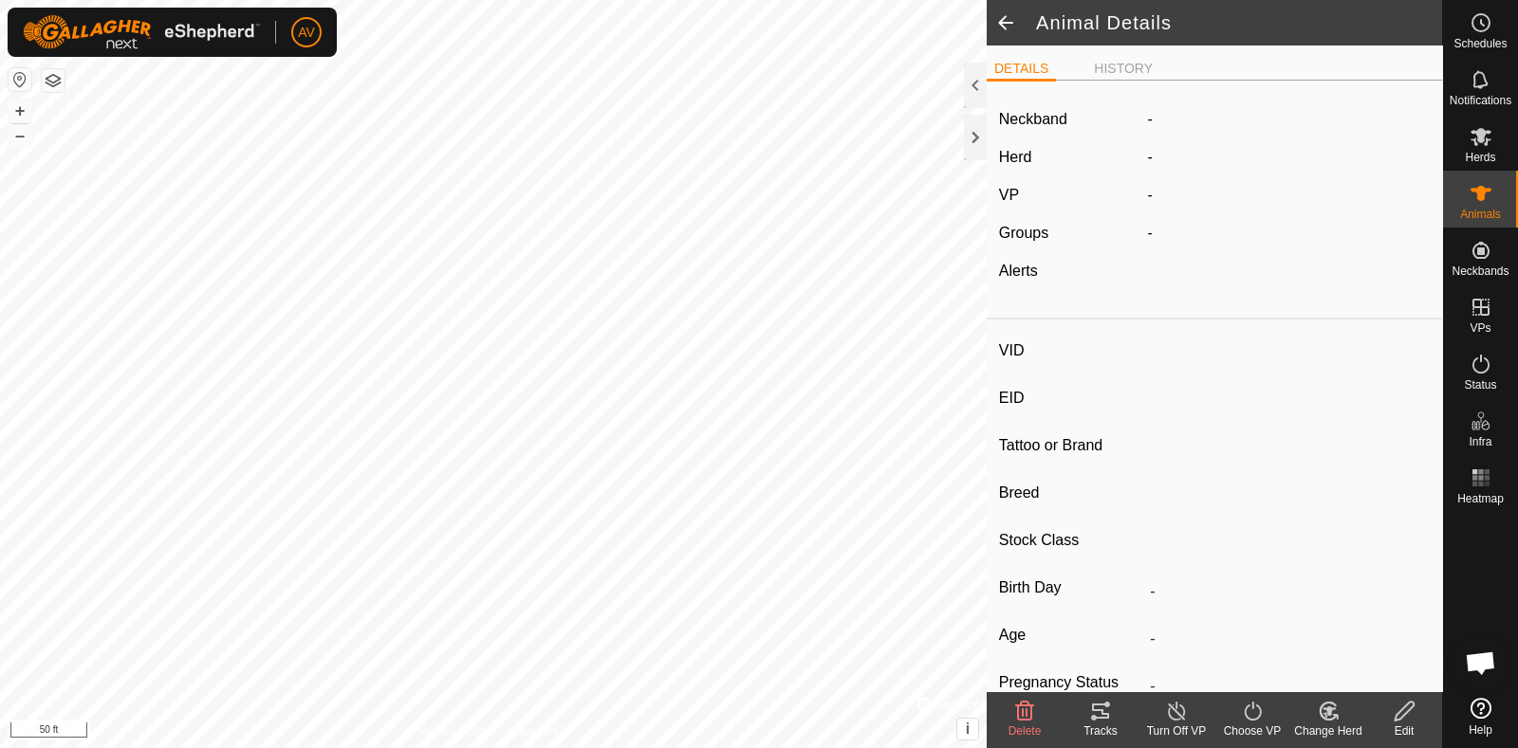
type input "Pearl"
type input "-"
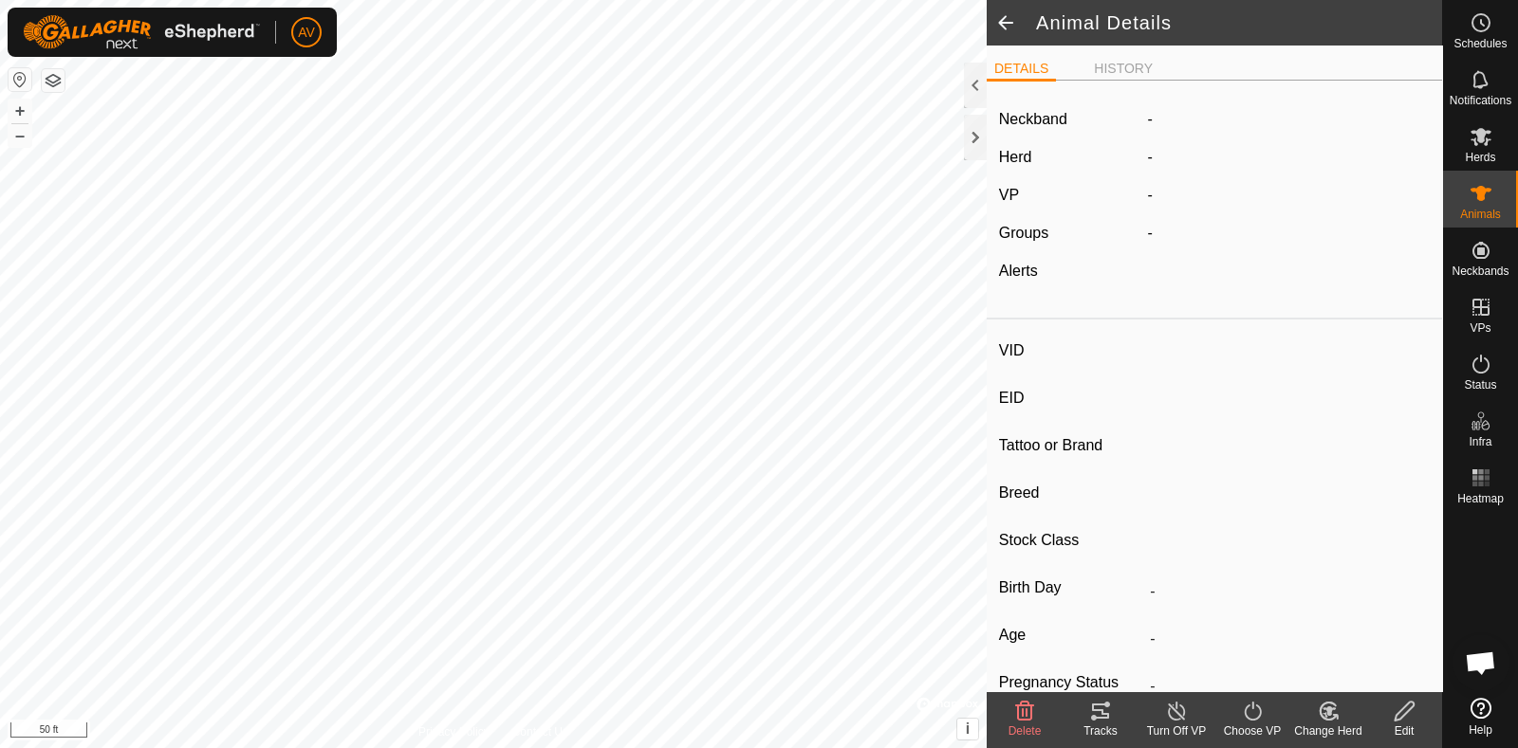
type input "-"
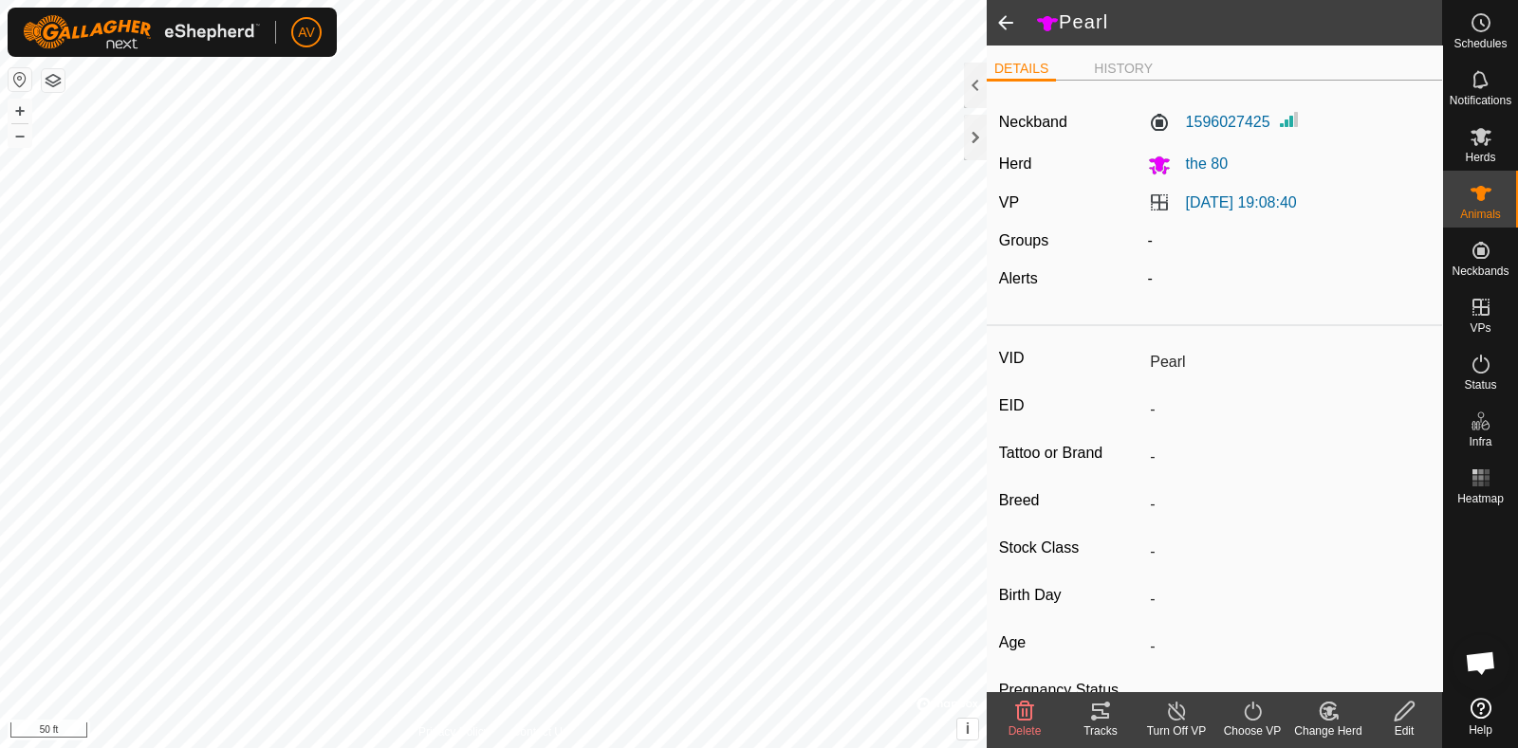
click at [1093, 717] on icon at bounding box center [1100, 711] width 17 height 15
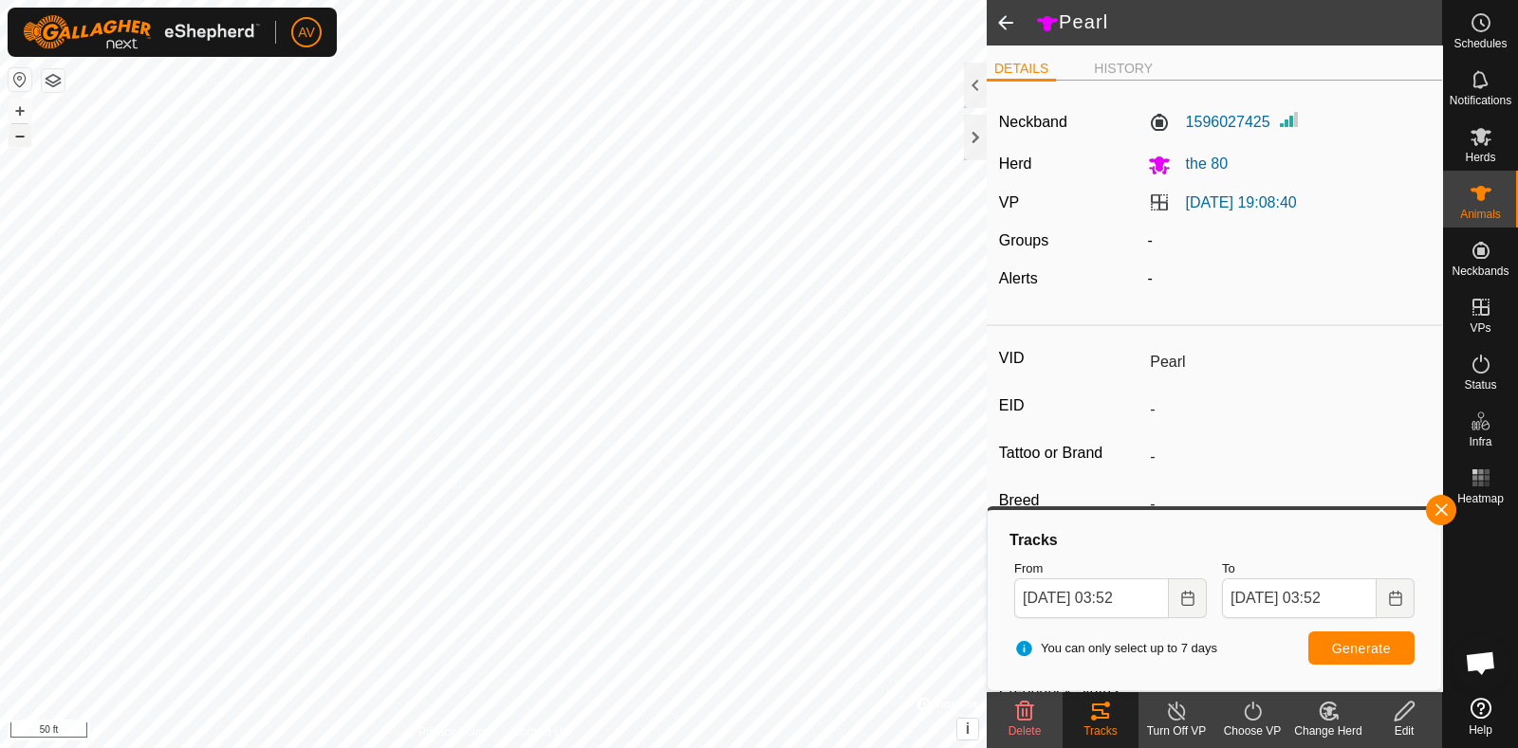
click at [28, 136] on button "–" at bounding box center [20, 135] width 23 height 23
click at [1484, 34] on es-schedule-vp-svg-icon at bounding box center [1481, 23] width 34 height 30
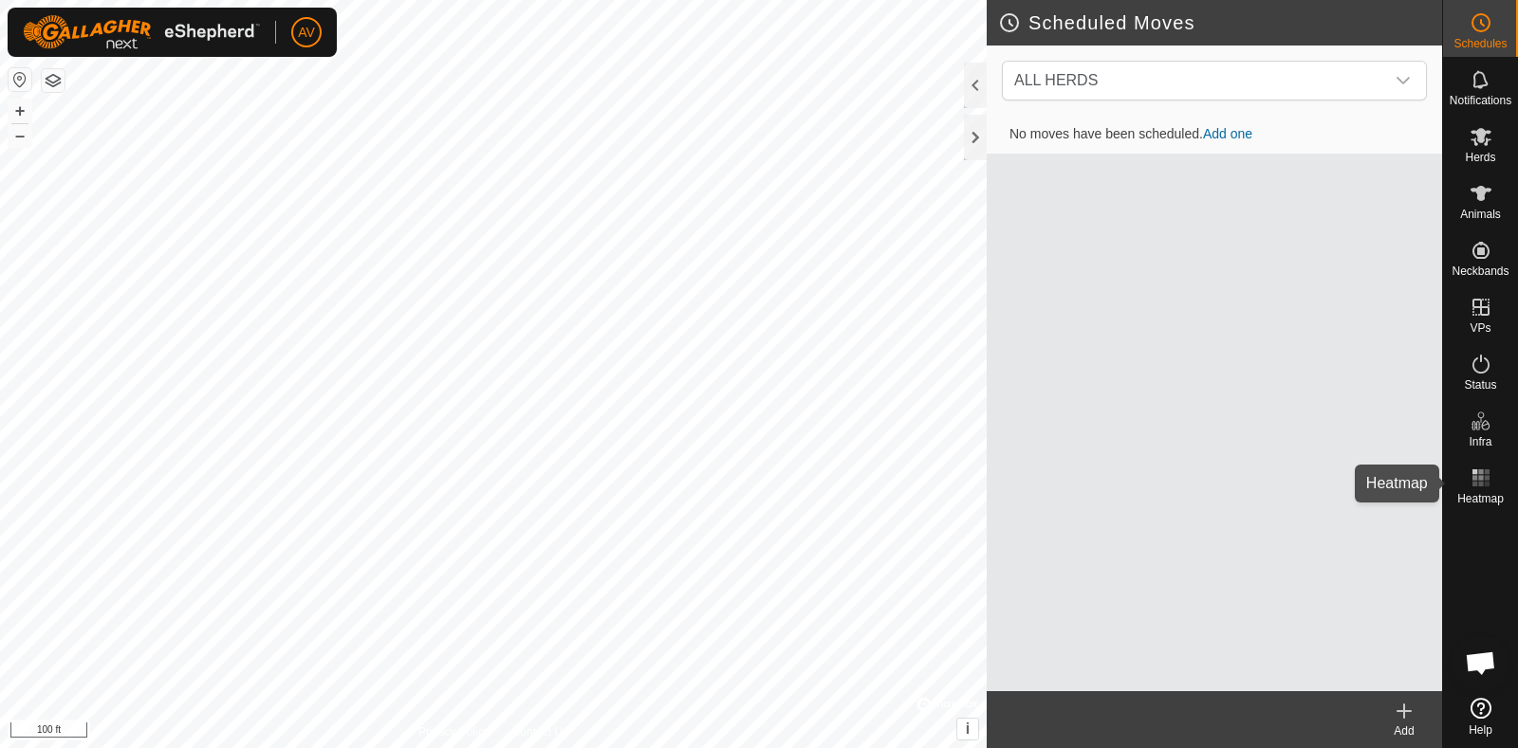
click at [1487, 497] on span "Heatmap" at bounding box center [1480, 498] width 46 height 11
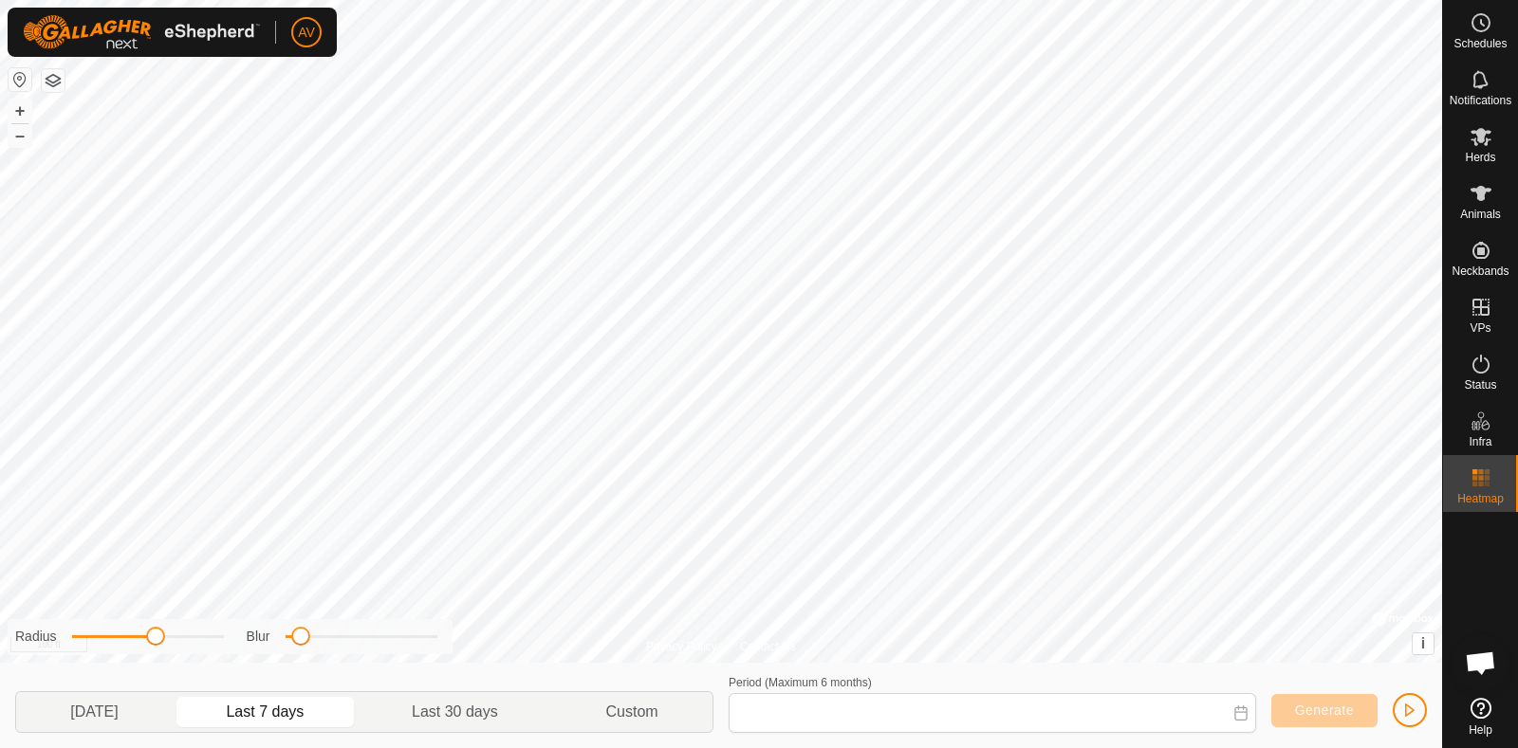
type input "[DATE] - [DATE]"
click at [27, 144] on button "–" at bounding box center [20, 135] width 23 height 23
click at [21, 104] on button "+" at bounding box center [20, 111] width 23 height 23
click at [14, 141] on button "–" at bounding box center [20, 135] width 23 height 23
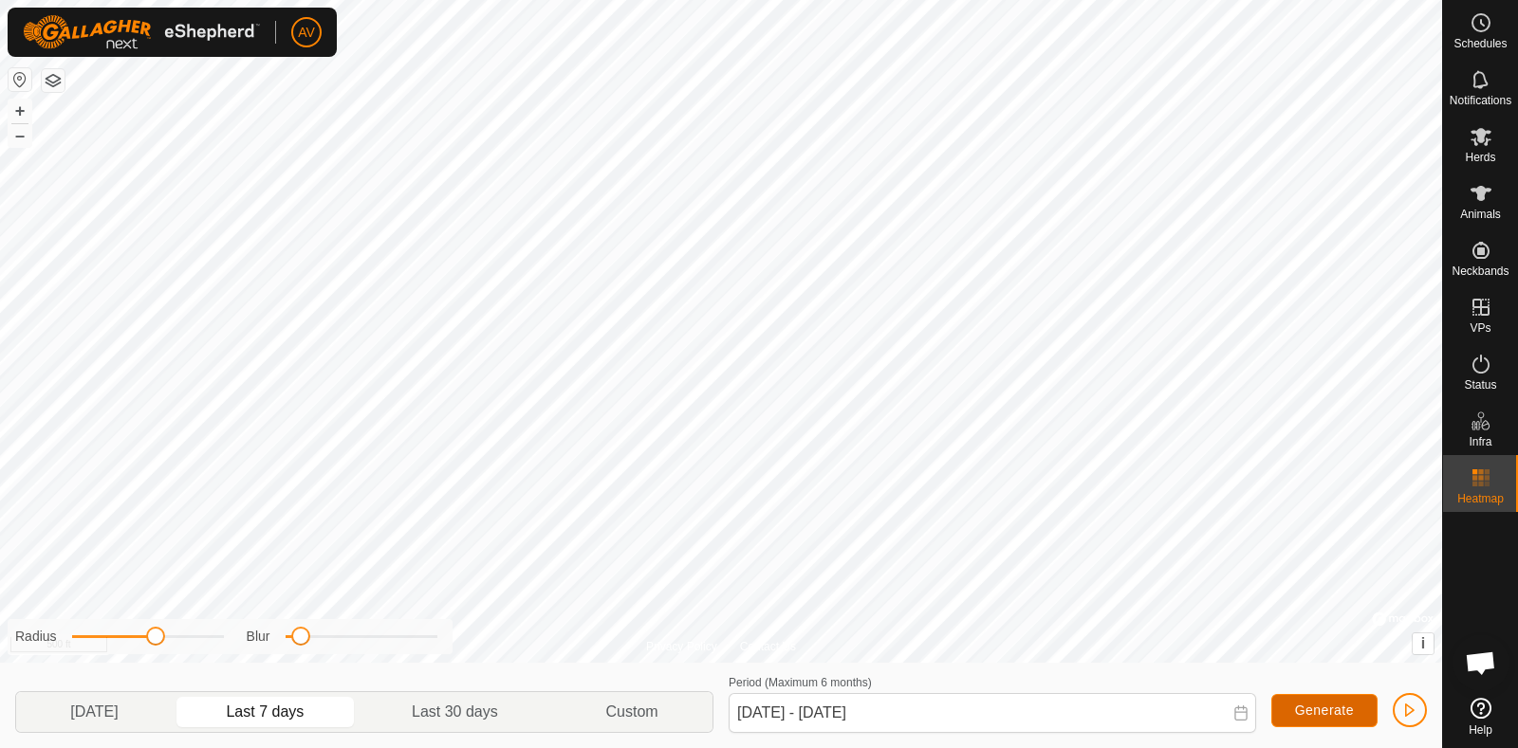
click at [1347, 709] on span "Generate" at bounding box center [1324, 710] width 59 height 15
click at [1413, 714] on span "button" at bounding box center [1409, 710] width 15 height 15
